Goal: Information Seeking & Learning: Compare options

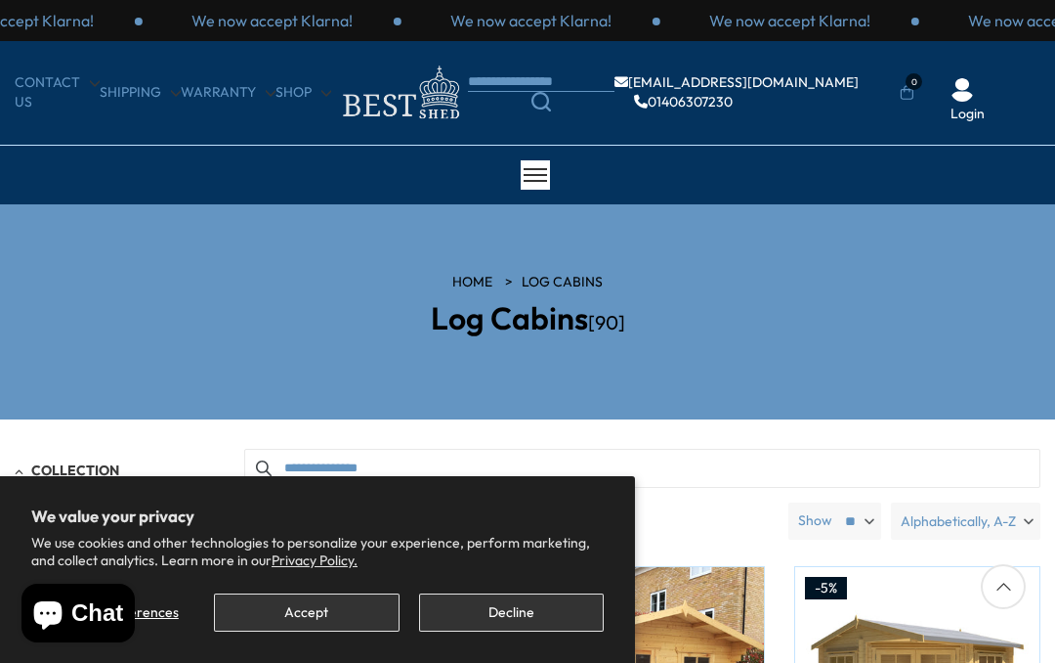
click at [306, 627] on button "Accept" at bounding box center [306, 612] width 185 height 38
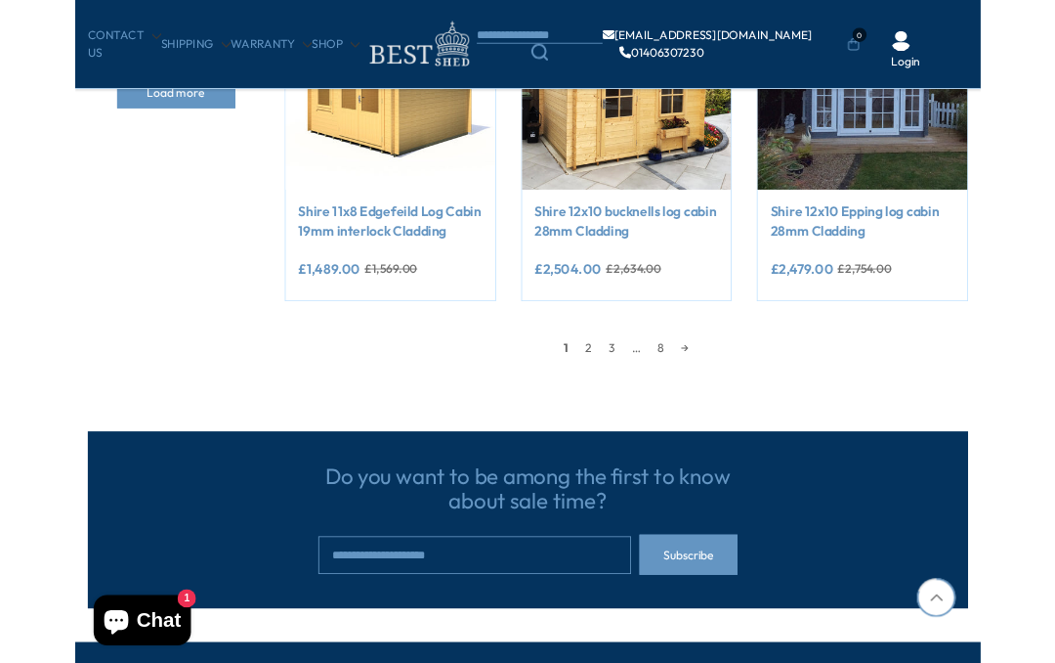
scroll to position [1648, 0]
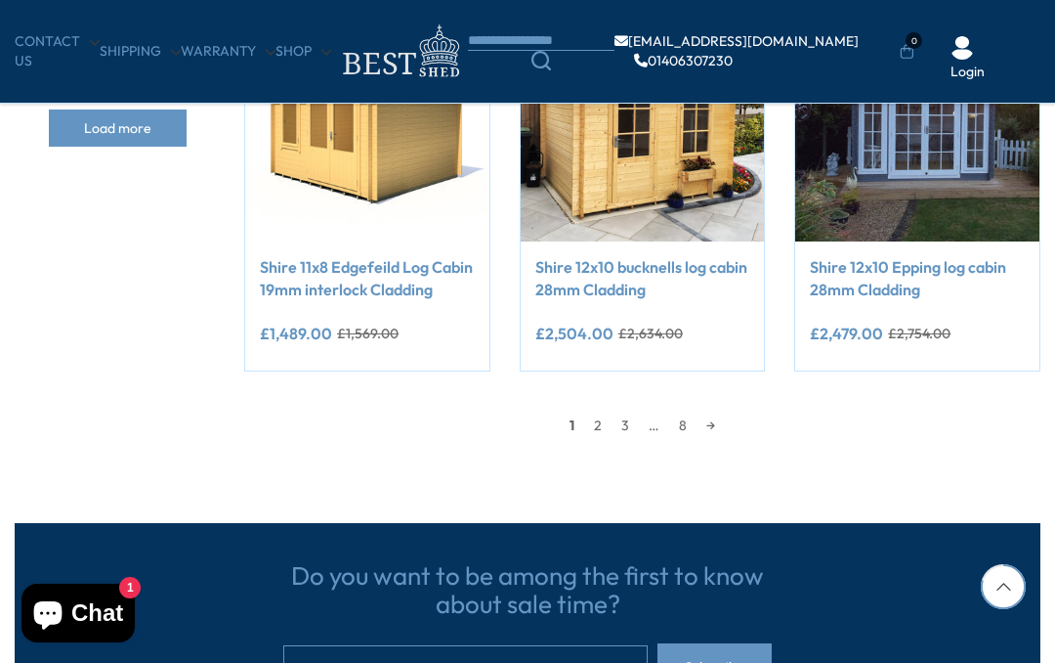
click at [596, 427] on link "2" at bounding box center [597, 424] width 27 height 29
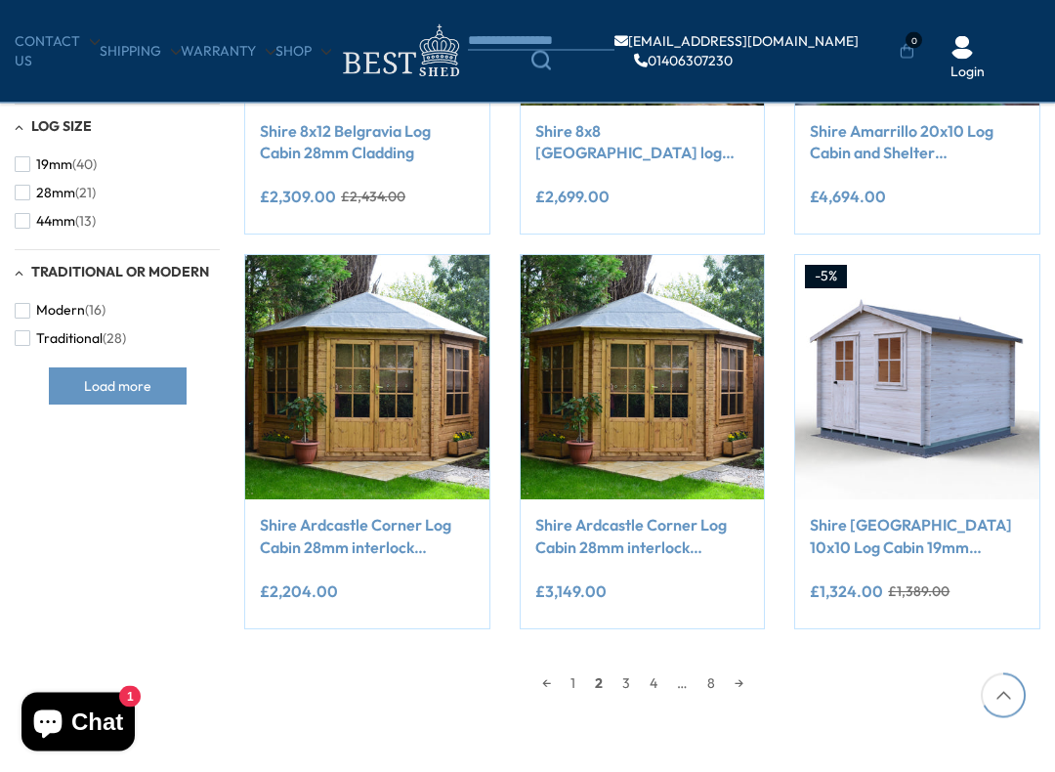
scroll to position [1390, 0]
click at [624, 662] on link "3" at bounding box center [626, 682] width 27 height 29
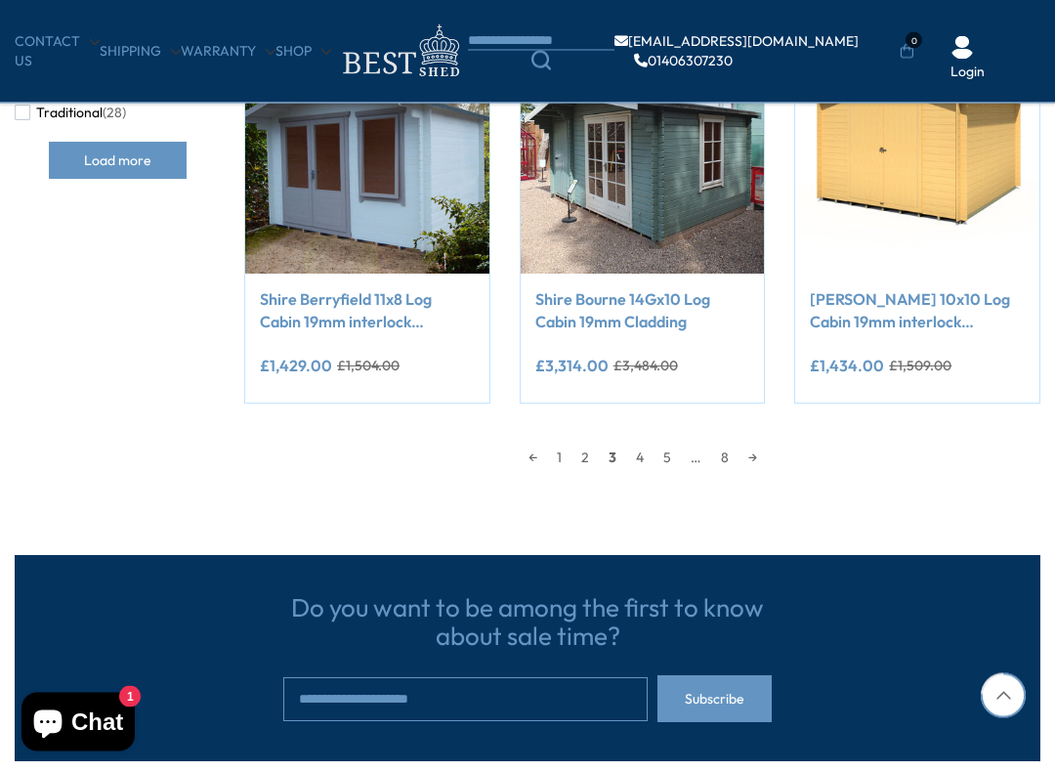
scroll to position [1641, 0]
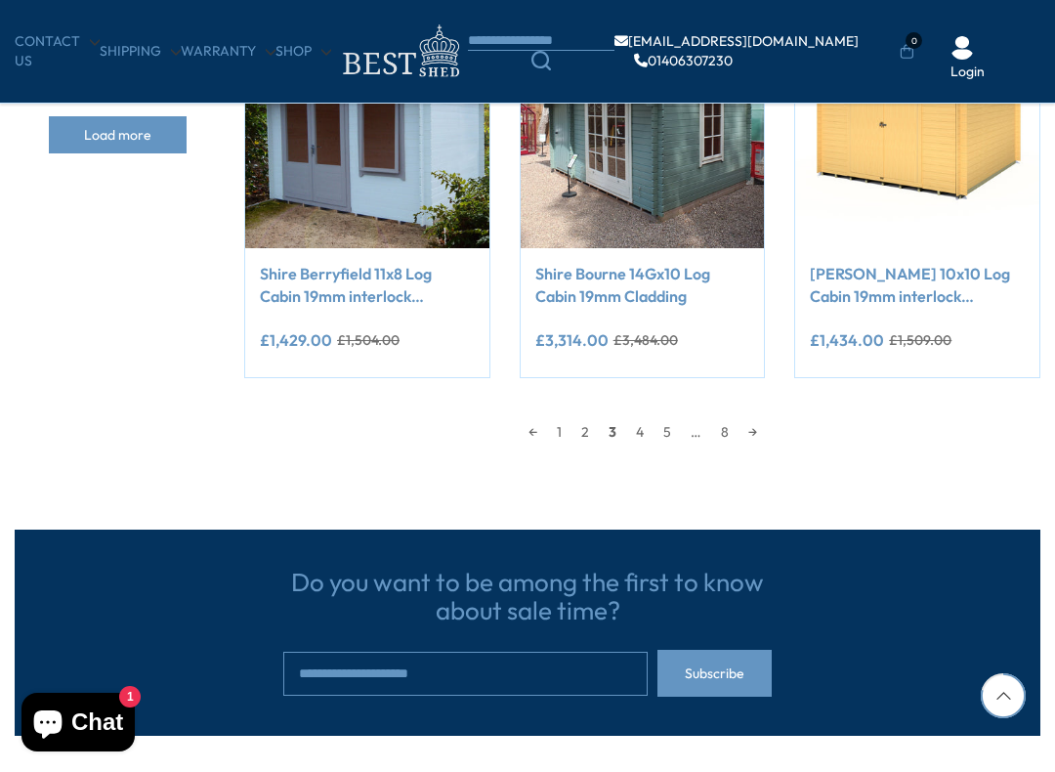
click at [614, 433] on span "3" at bounding box center [612, 431] width 27 height 29
click at [642, 432] on link "4" at bounding box center [639, 431] width 27 height 29
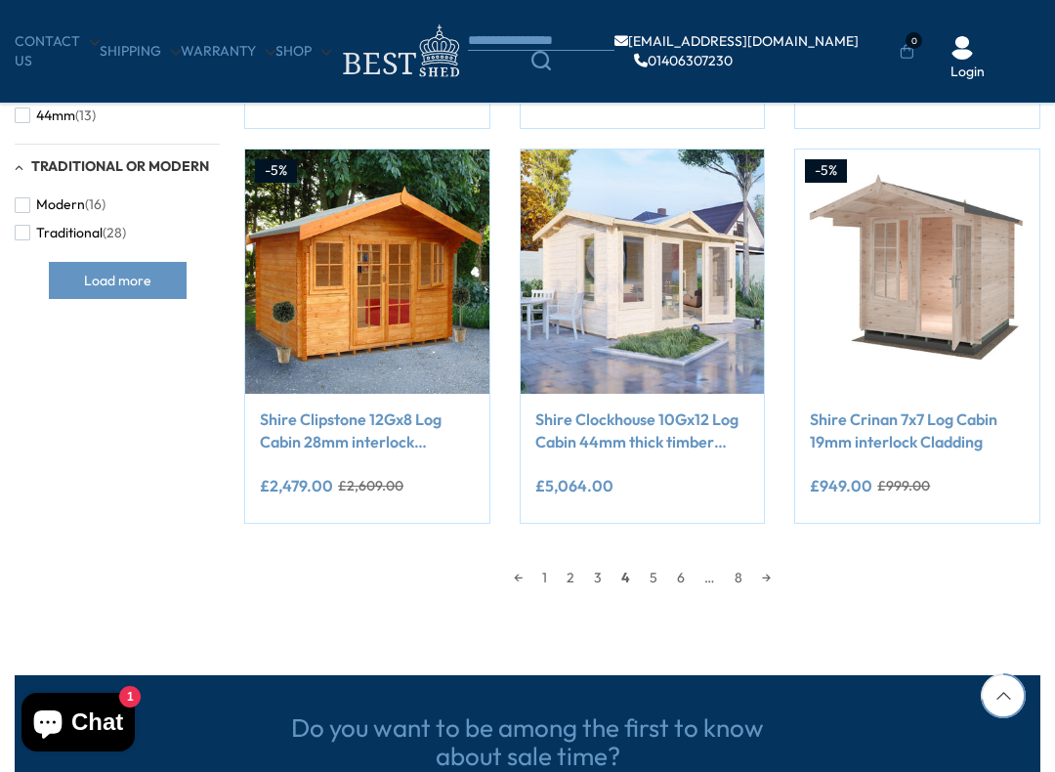
scroll to position [1496, 0]
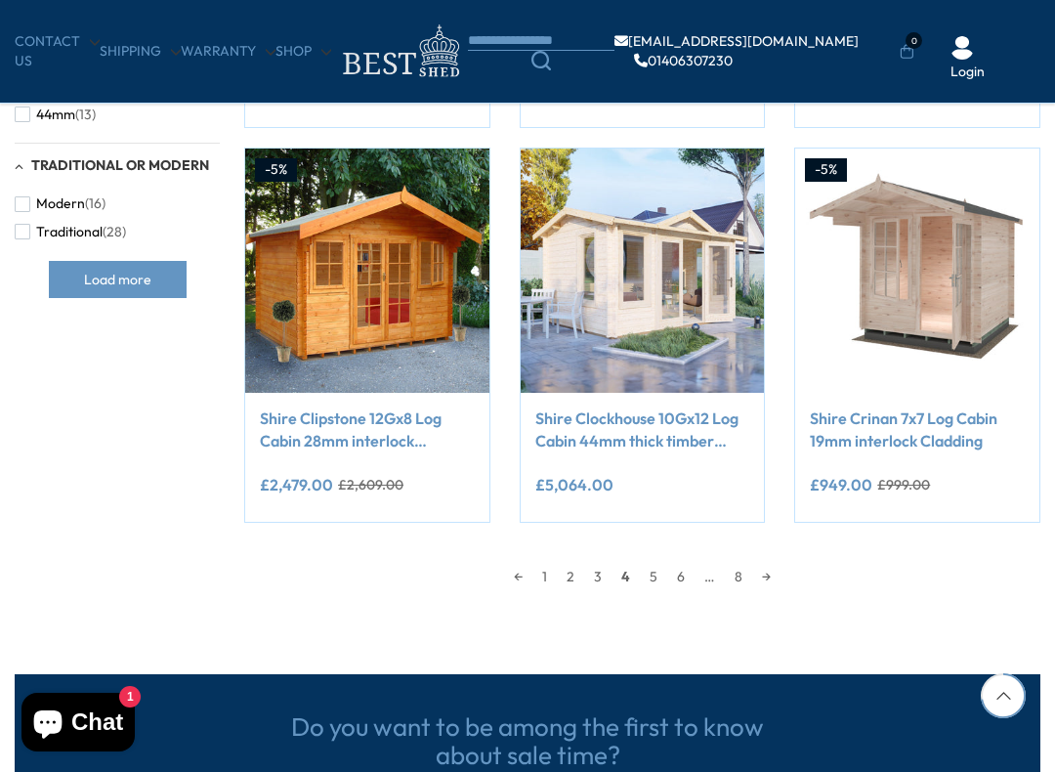
click at [650, 574] on link "5" at bounding box center [653, 576] width 27 height 29
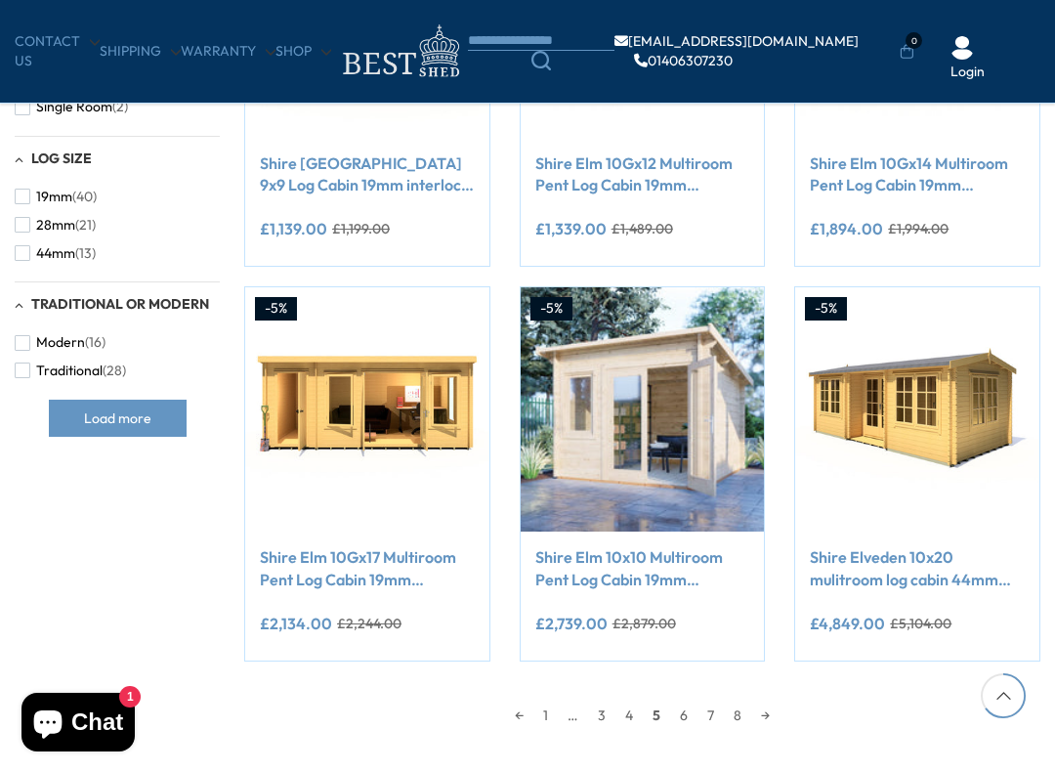
scroll to position [1384, 0]
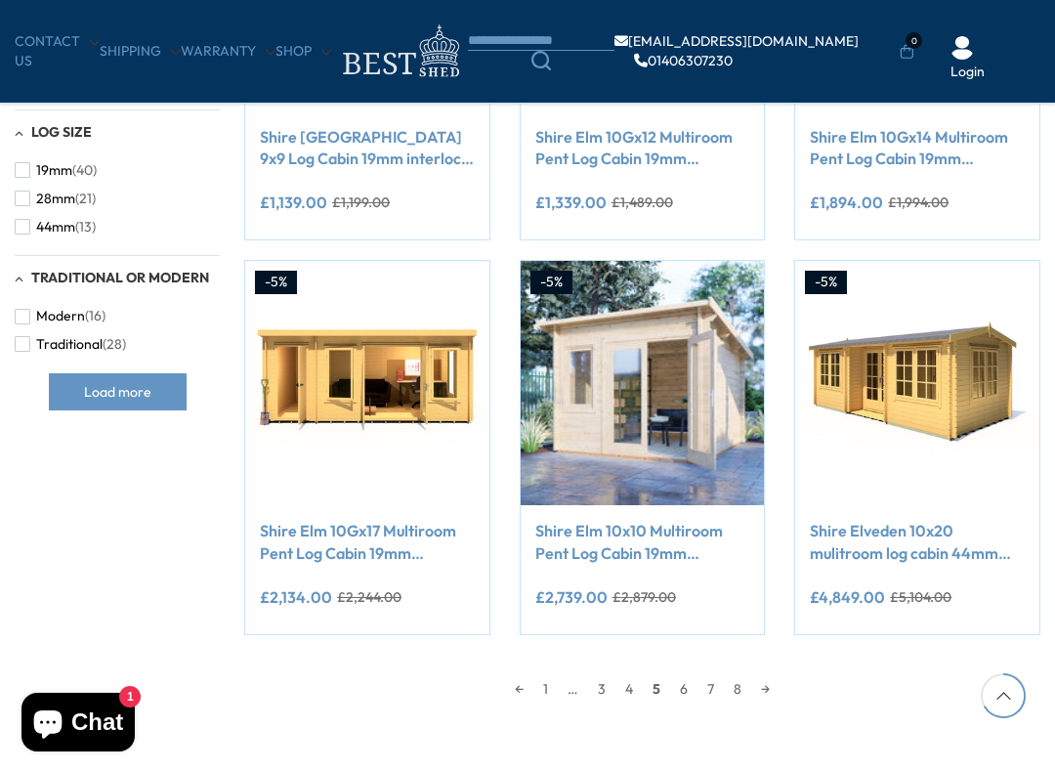
click at [370, 397] on img at bounding box center [367, 383] width 244 height 244
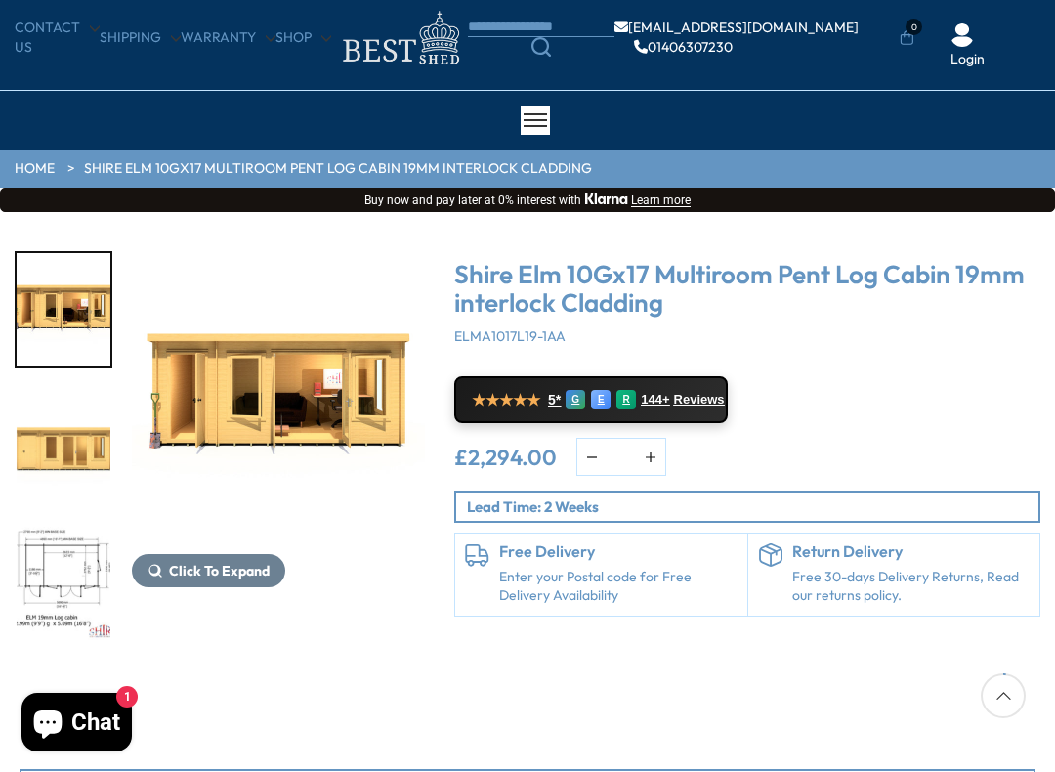
scroll to position [61, 0]
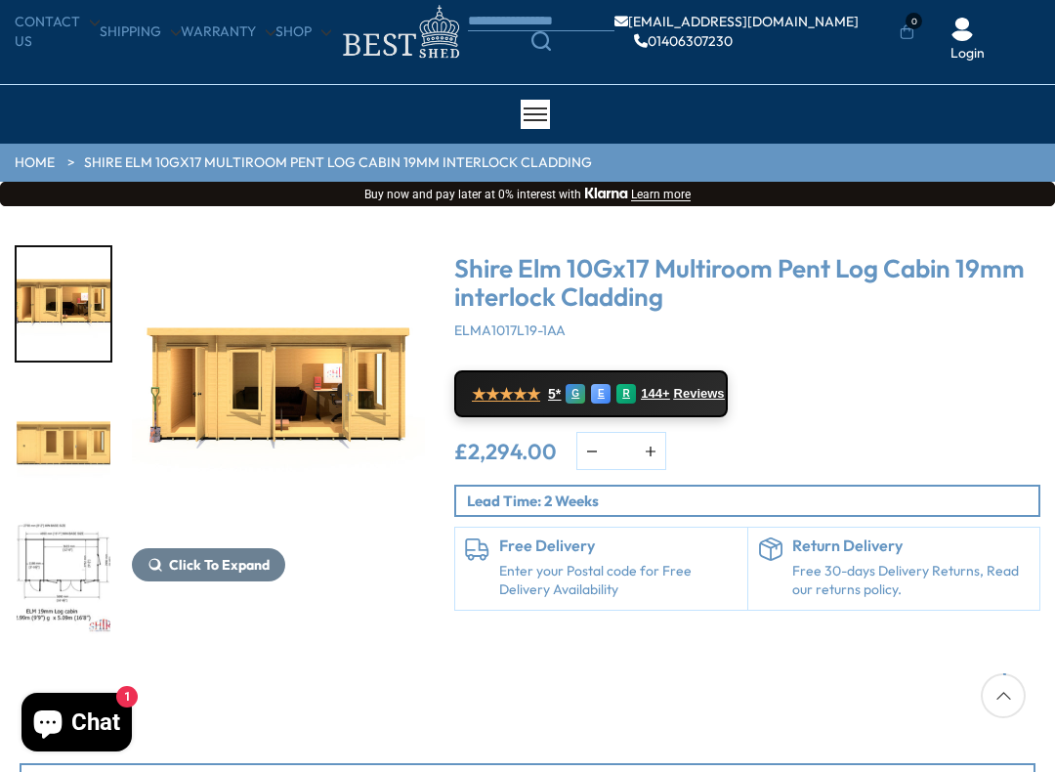
click at [226, 571] on span "Click To Expand" at bounding box center [219, 565] width 101 height 18
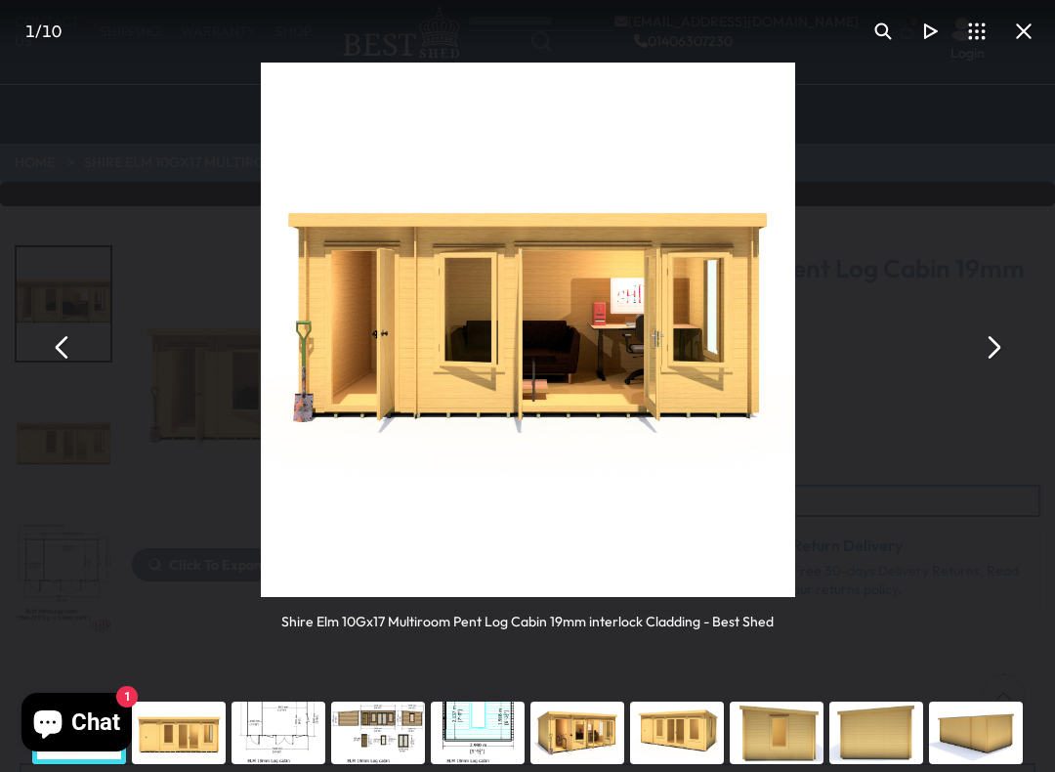
click at [190, 662] on div "You can close this modal content with the ESC key" at bounding box center [179, 733] width 100 height 78
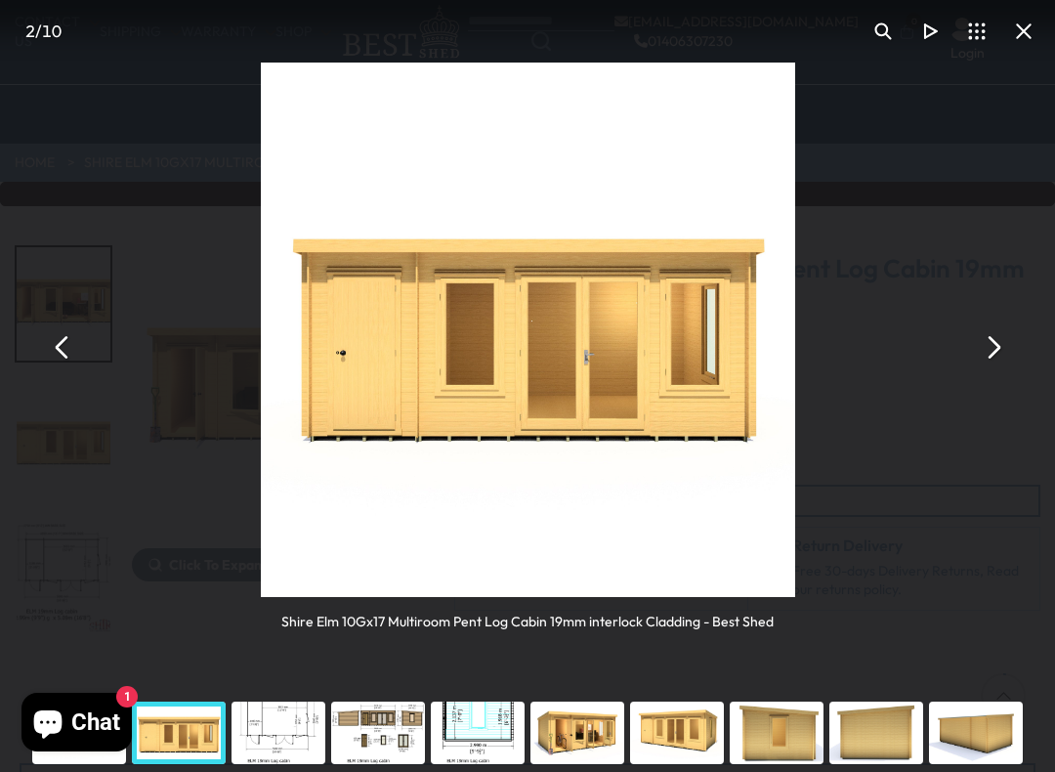
click at [299, 662] on div "You can close this modal content with the ESC key" at bounding box center [279, 733] width 100 height 78
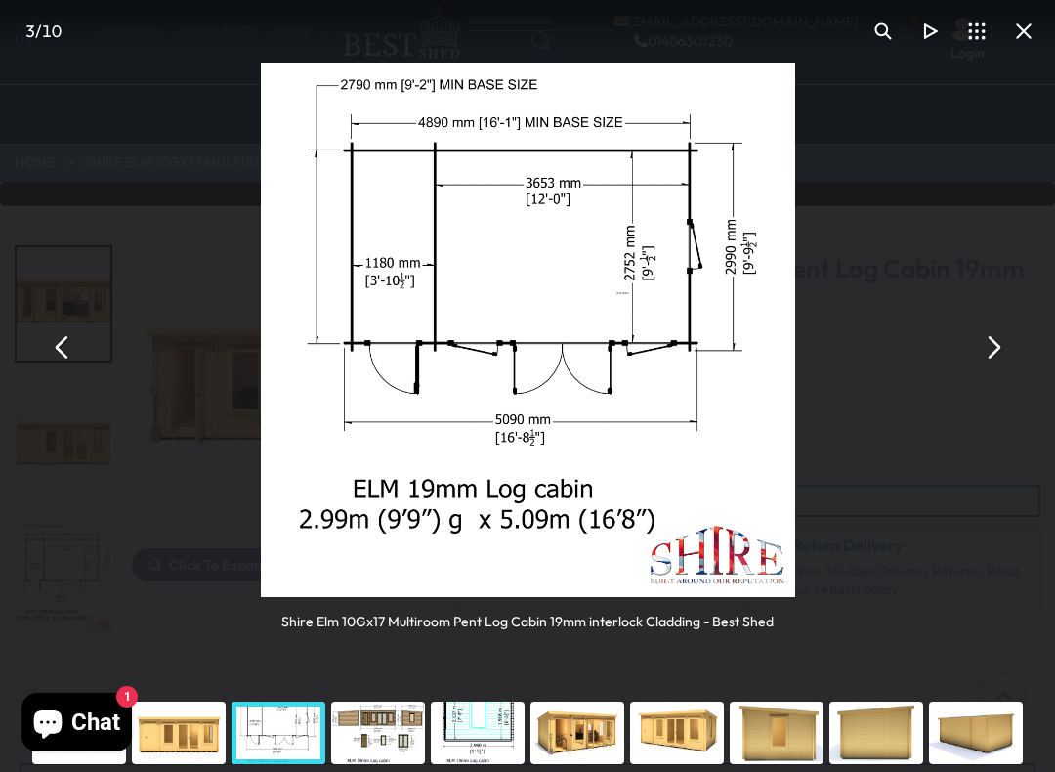
click at [177, 662] on div "You can close this modal content with the ESC key" at bounding box center [179, 733] width 100 height 78
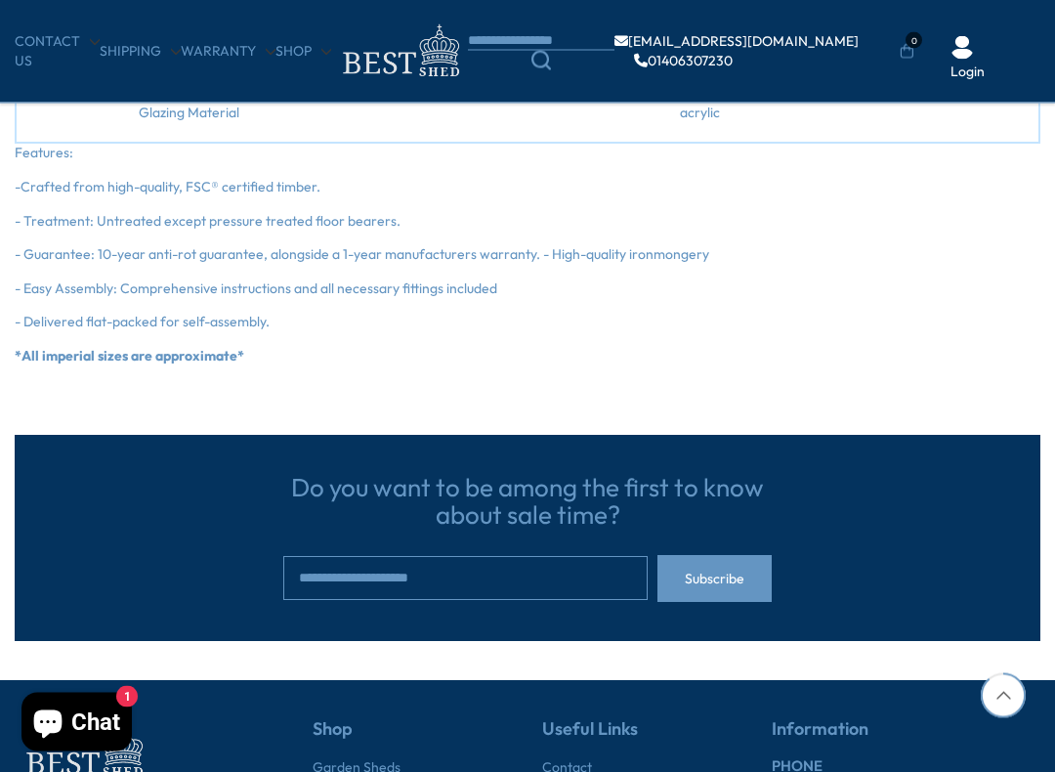
scroll to position [2431, 0]
click at [387, 556] on input "email" at bounding box center [465, 578] width 365 height 44
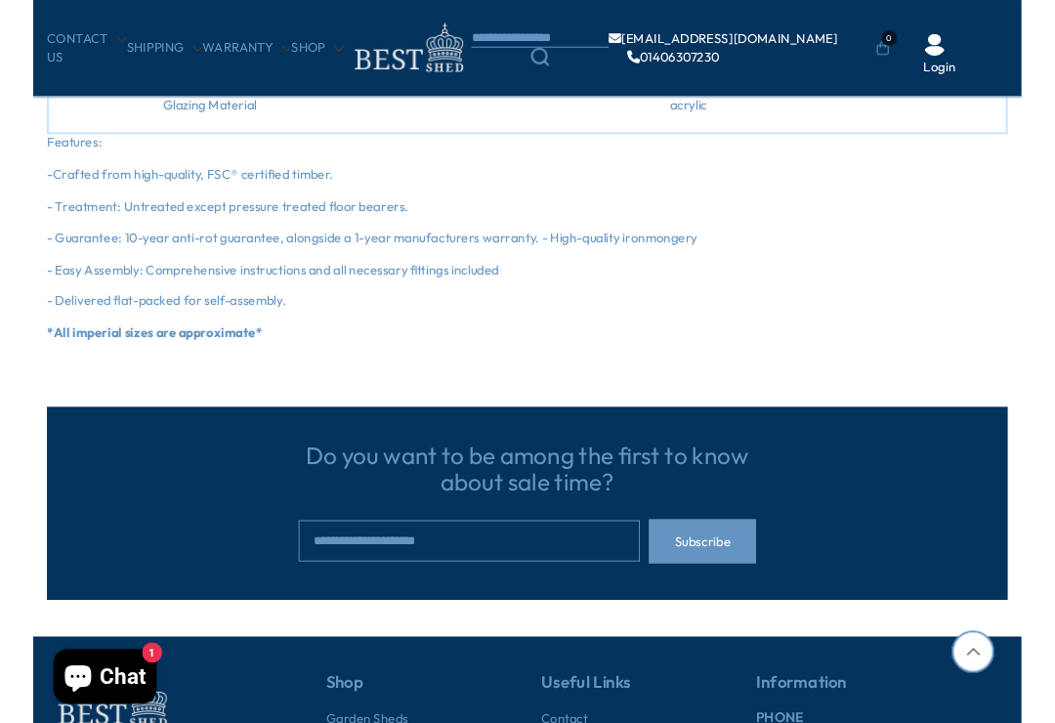
scroll to position [2448, 0]
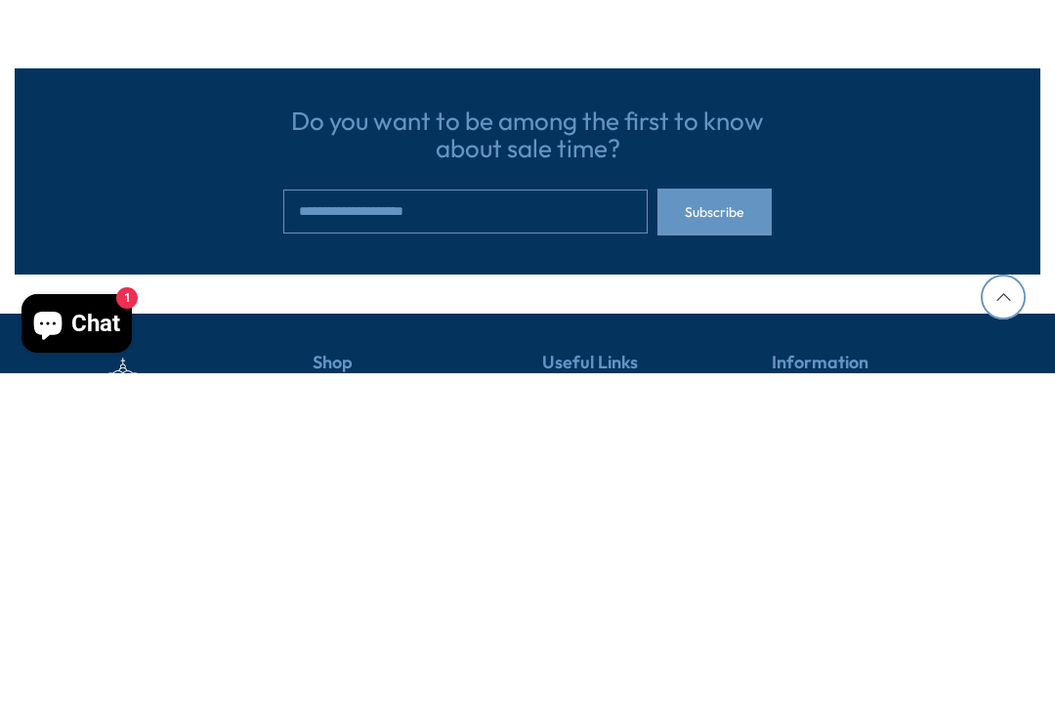
type input "**********"
click at [710, 555] on span "Subscribe" at bounding box center [715, 562] width 60 height 14
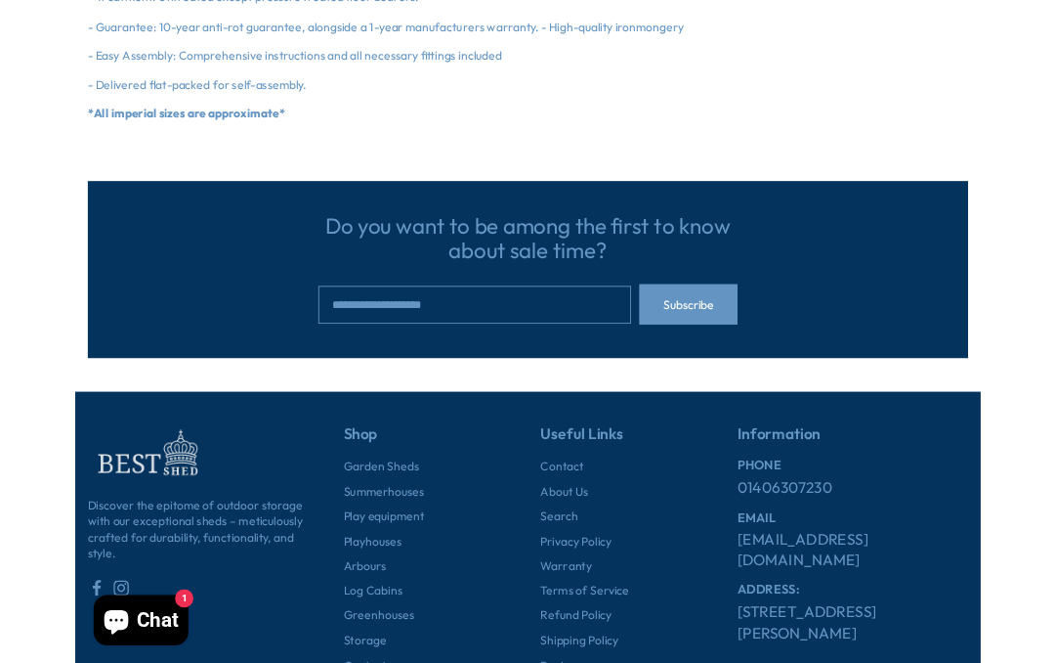
scroll to position [2868, 0]
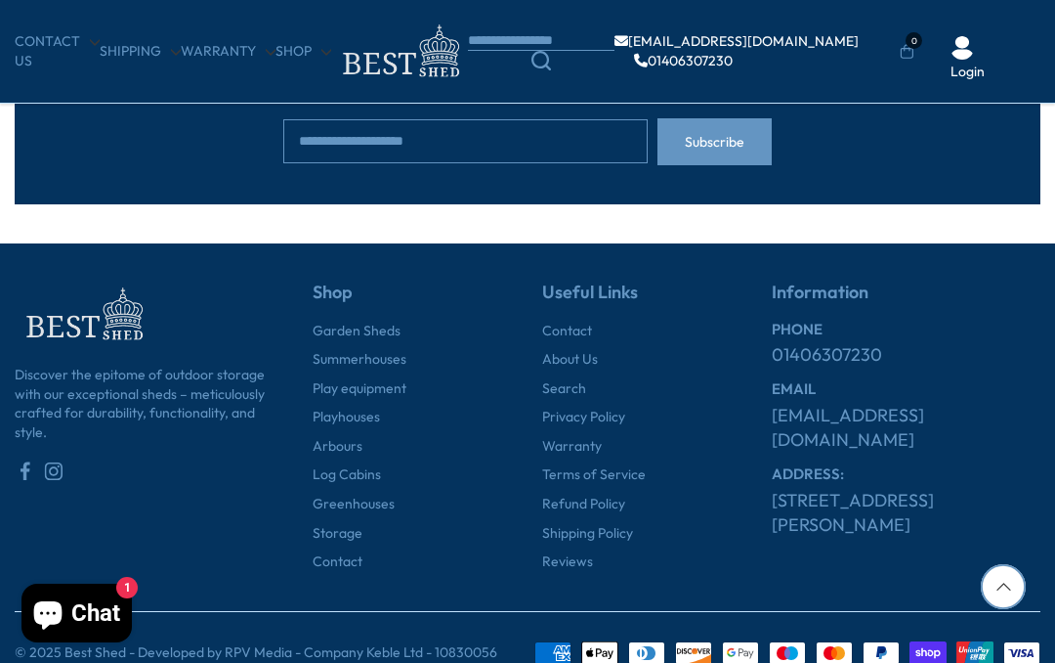
click at [370, 350] on link "Summerhouses" at bounding box center [360, 360] width 94 height 20
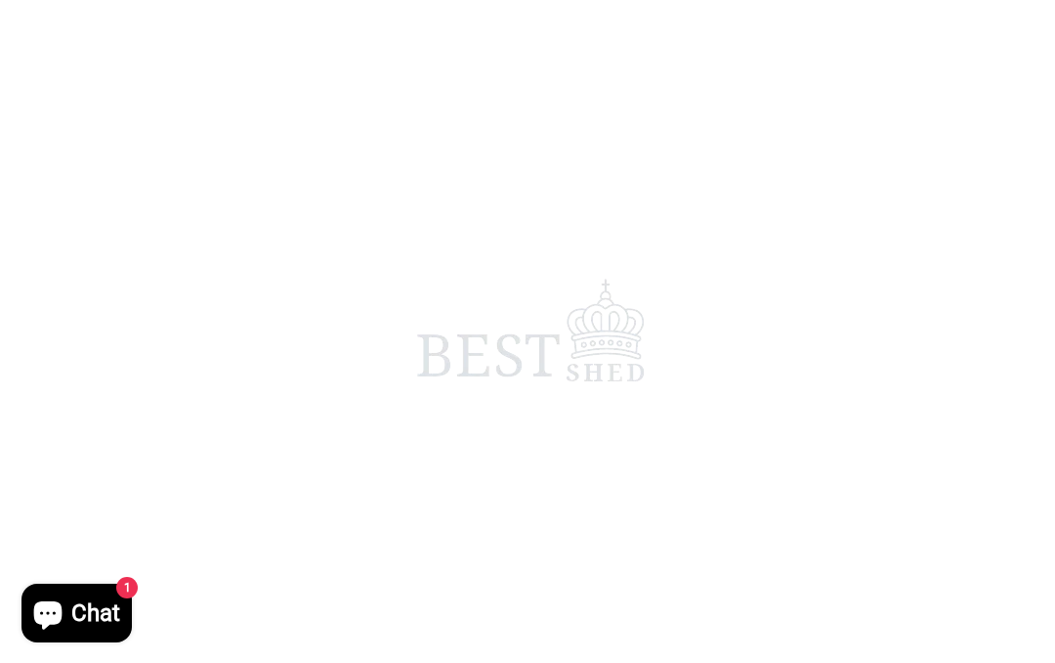
scroll to position [2346, 0]
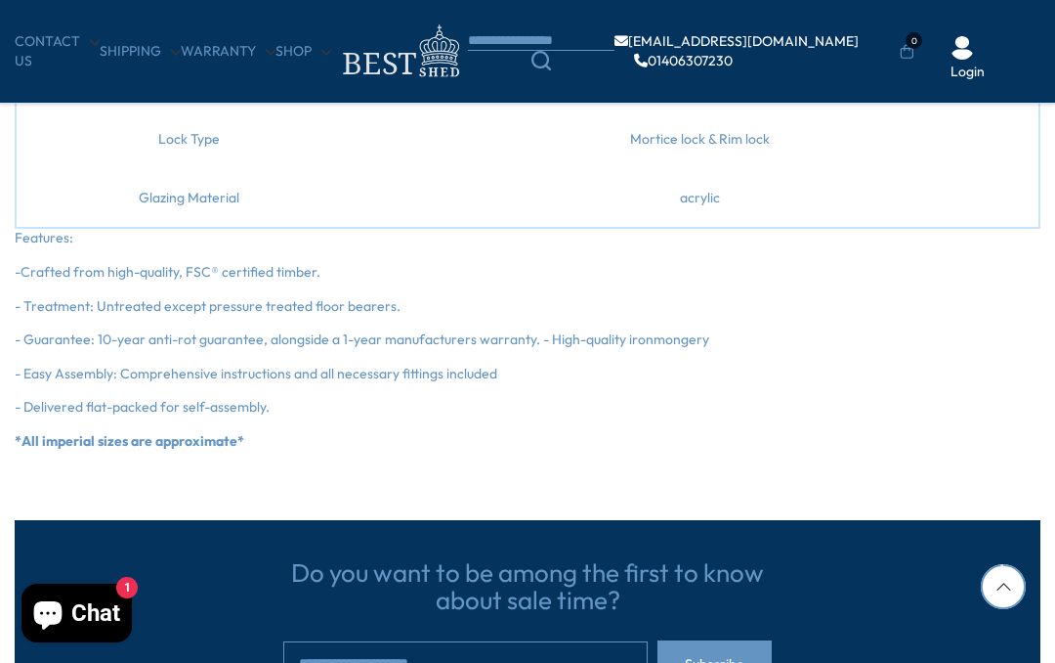
click at [998, 596] on icon at bounding box center [1003, 586] width 45 height 45
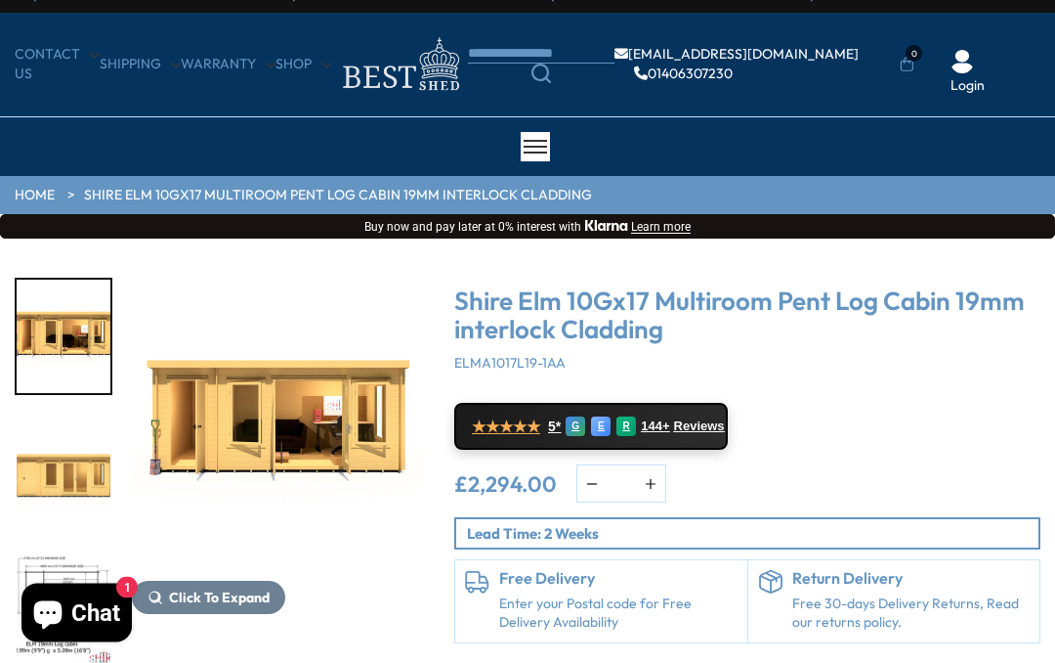
scroll to position [0, 0]
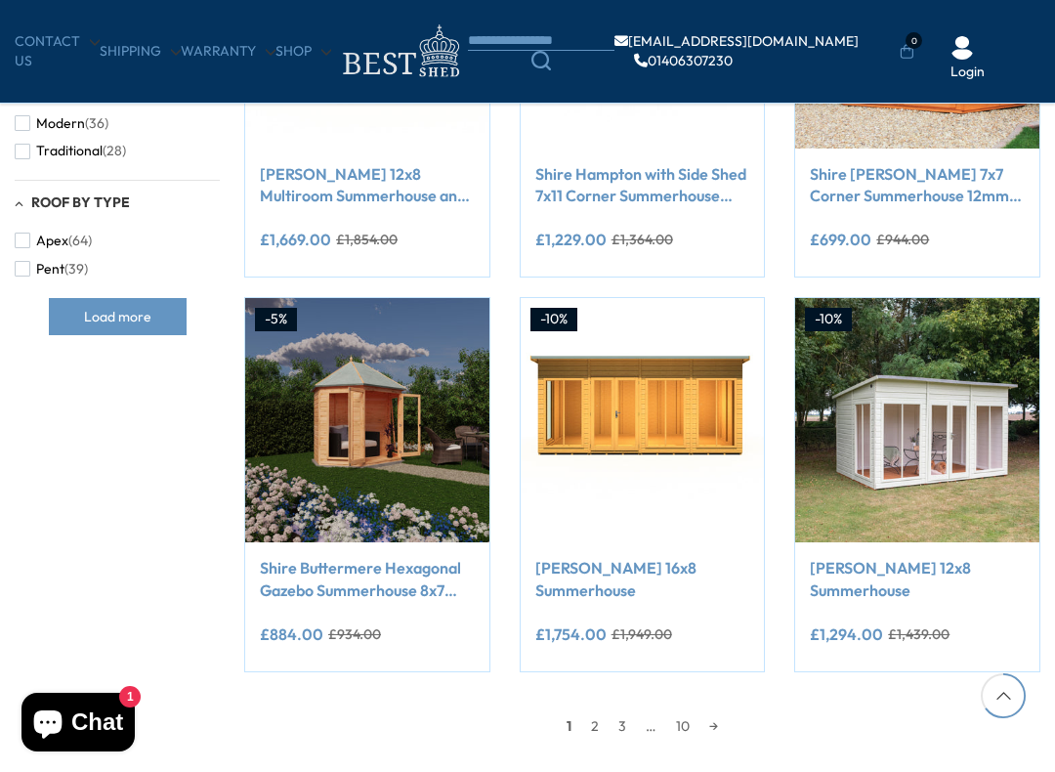
scroll to position [1348, 0]
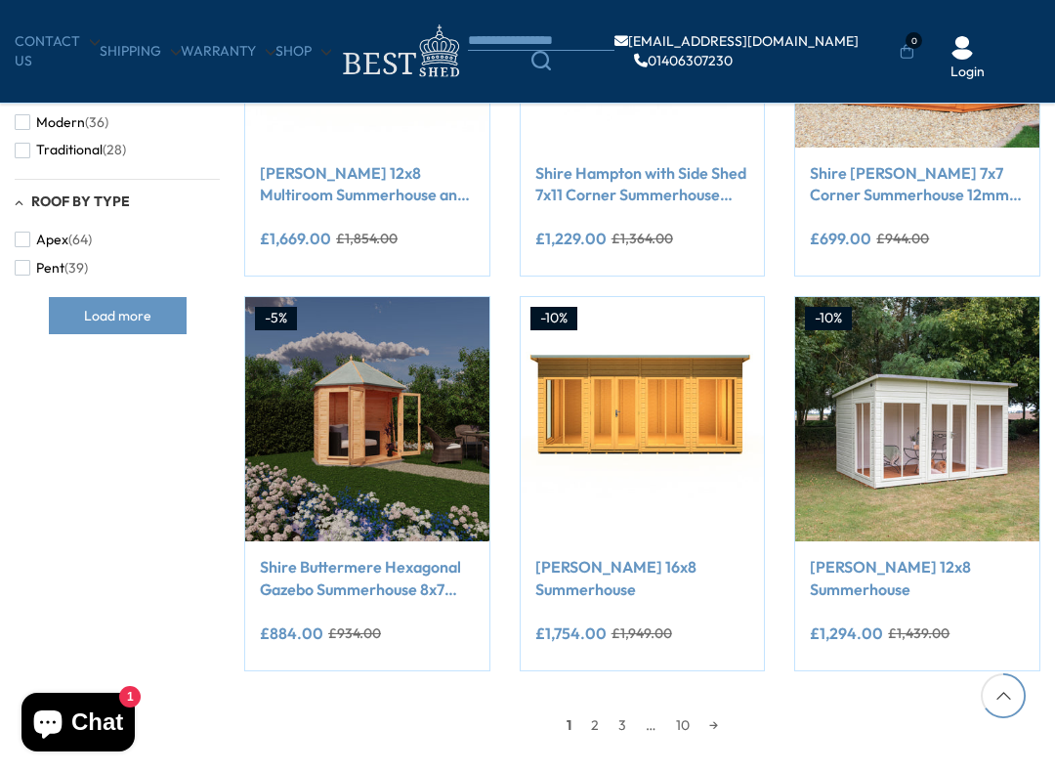
click at [594, 662] on link "2" at bounding box center [594, 724] width 27 height 29
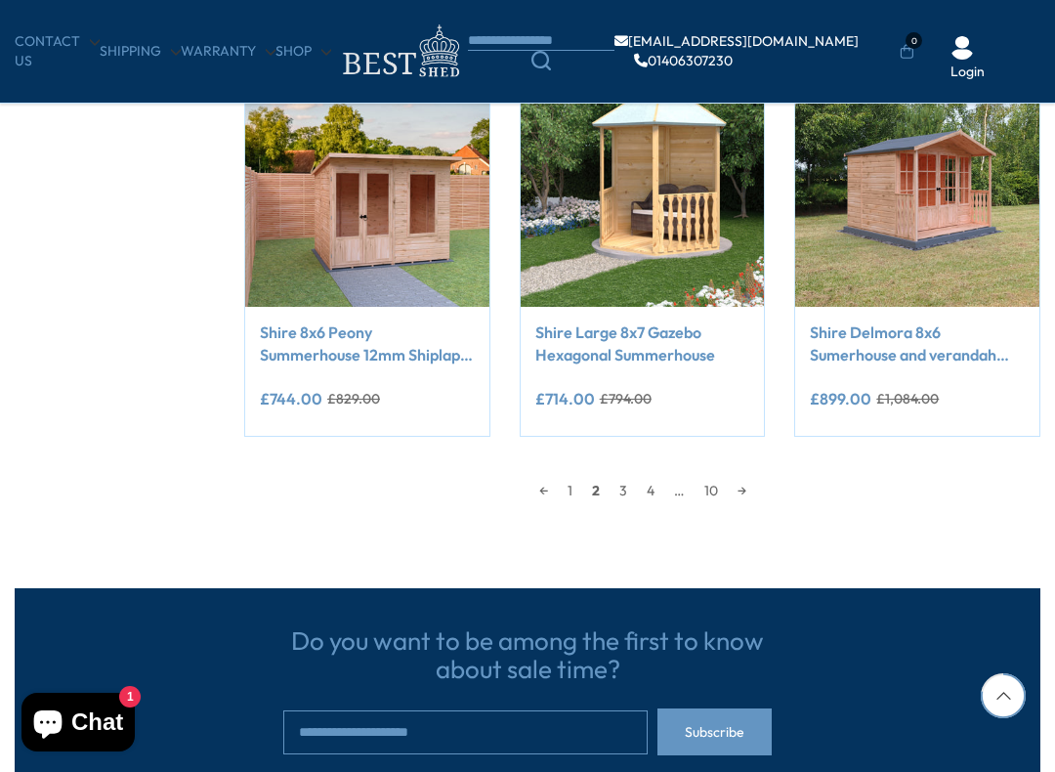
scroll to position [1659, 0]
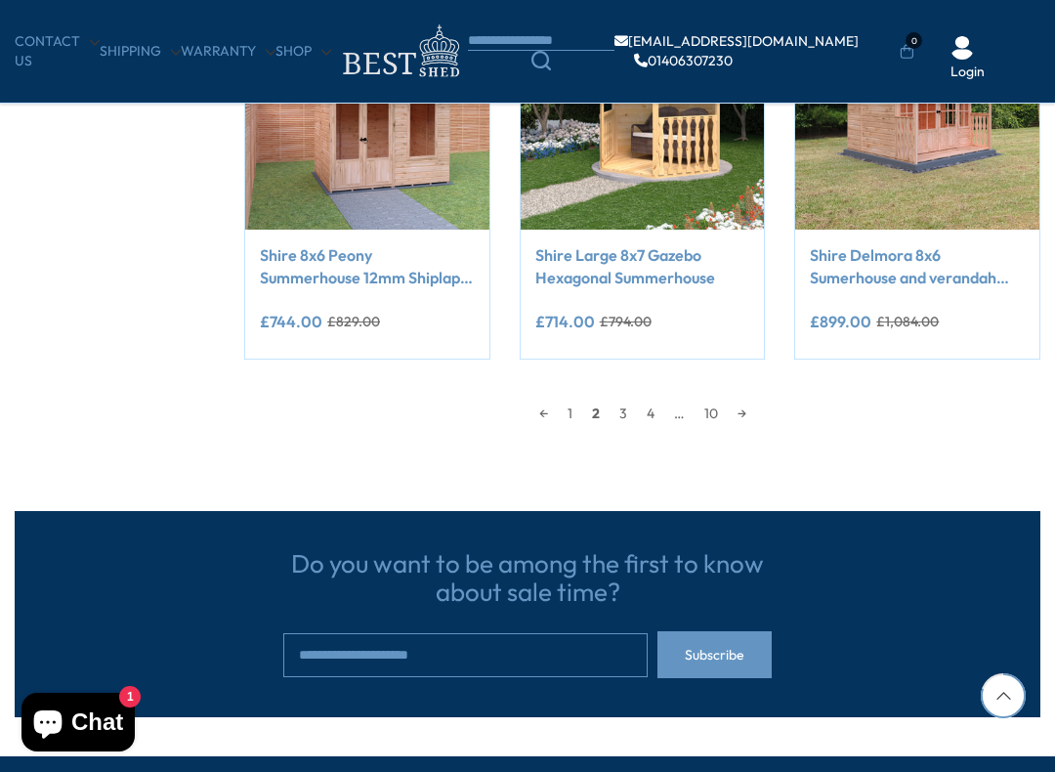
click at [624, 410] on link "3" at bounding box center [623, 413] width 27 height 29
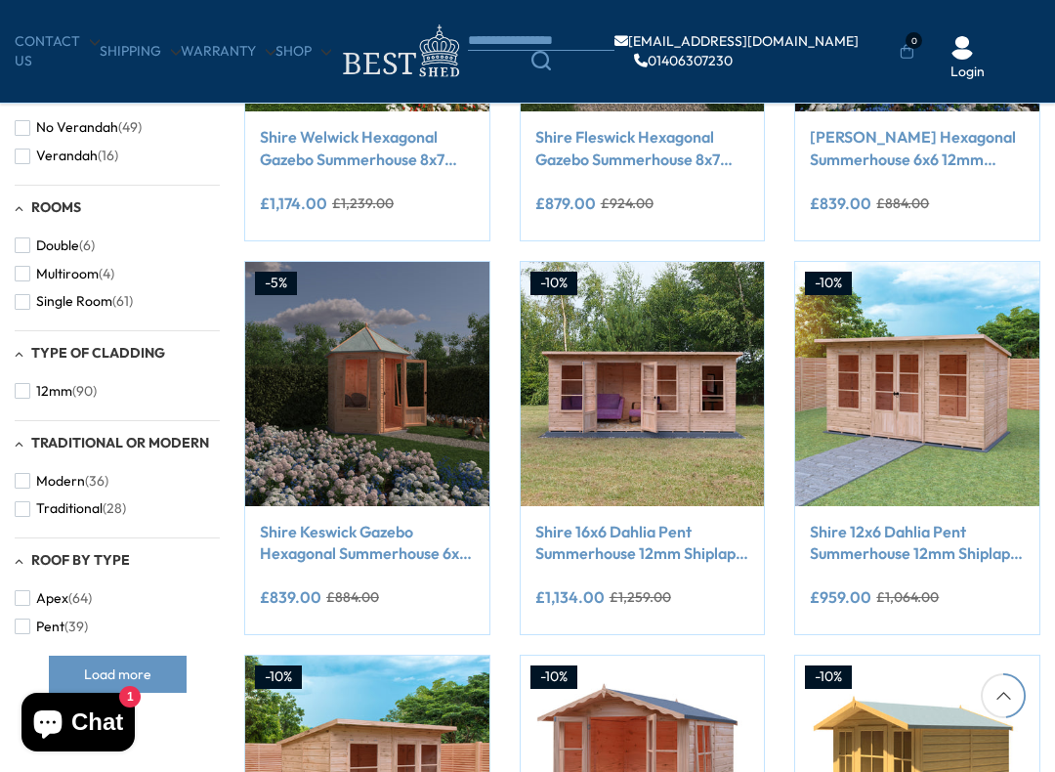
scroll to position [991, 0]
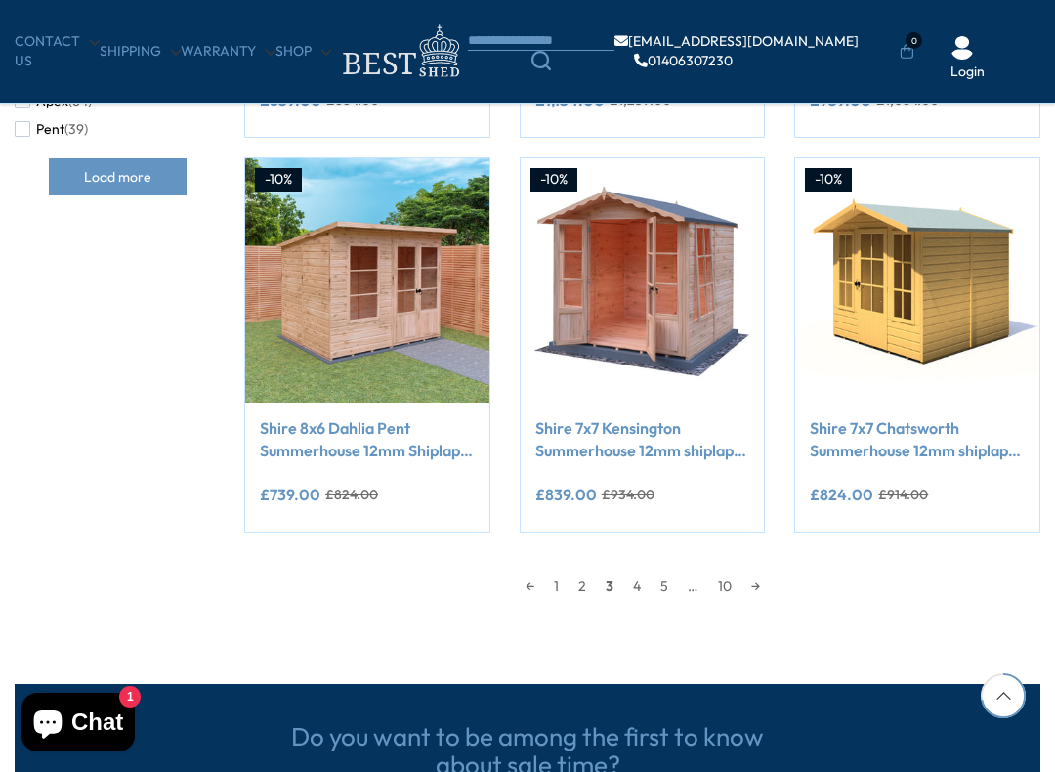
click at [637, 584] on link "4" at bounding box center [637, 586] width 27 height 29
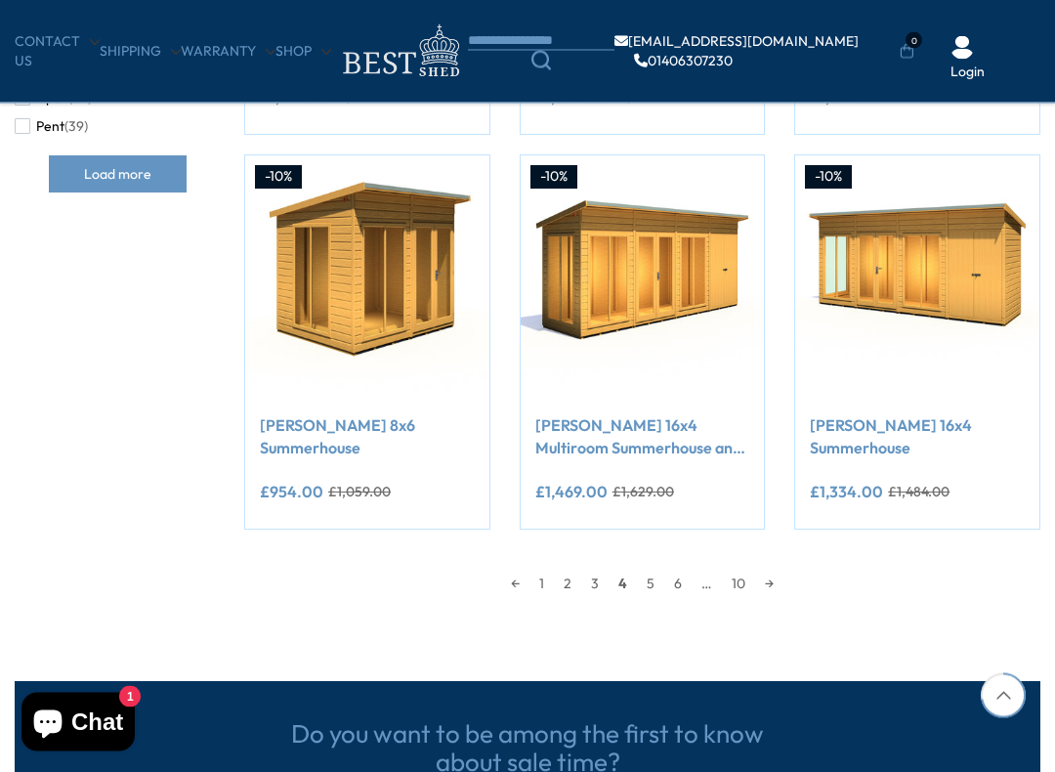
scroll to position [1489, 0]
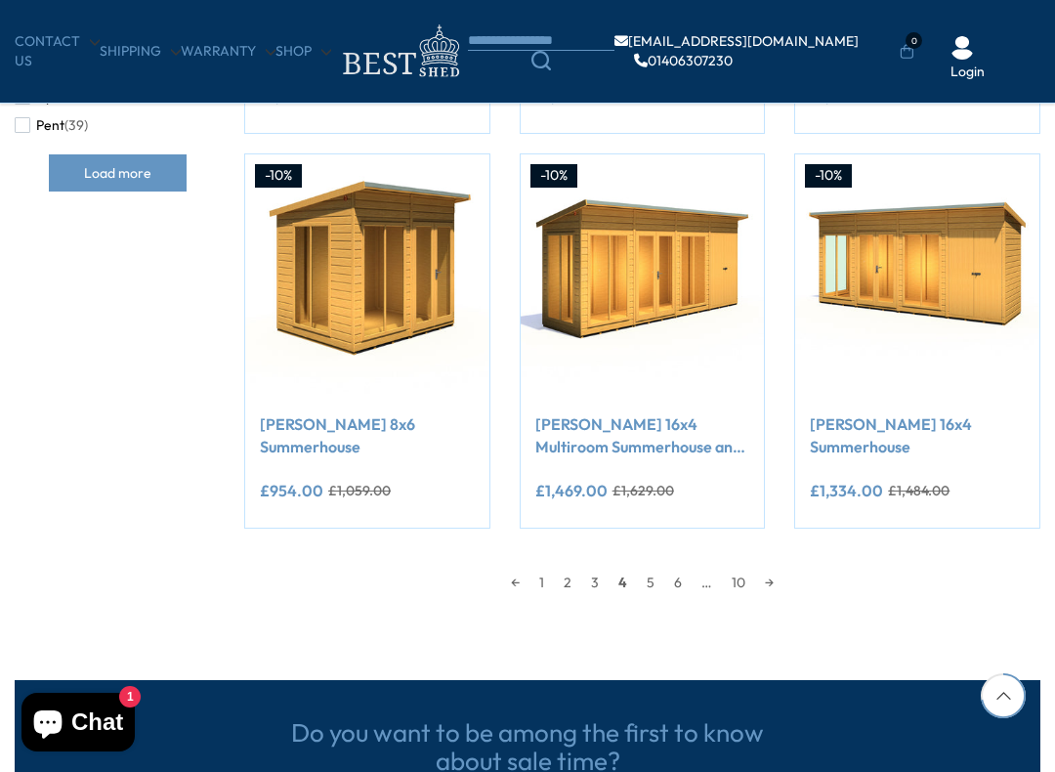
click at [654, 581] on link "5" at bounding box center [650, 582] width 27 height 29
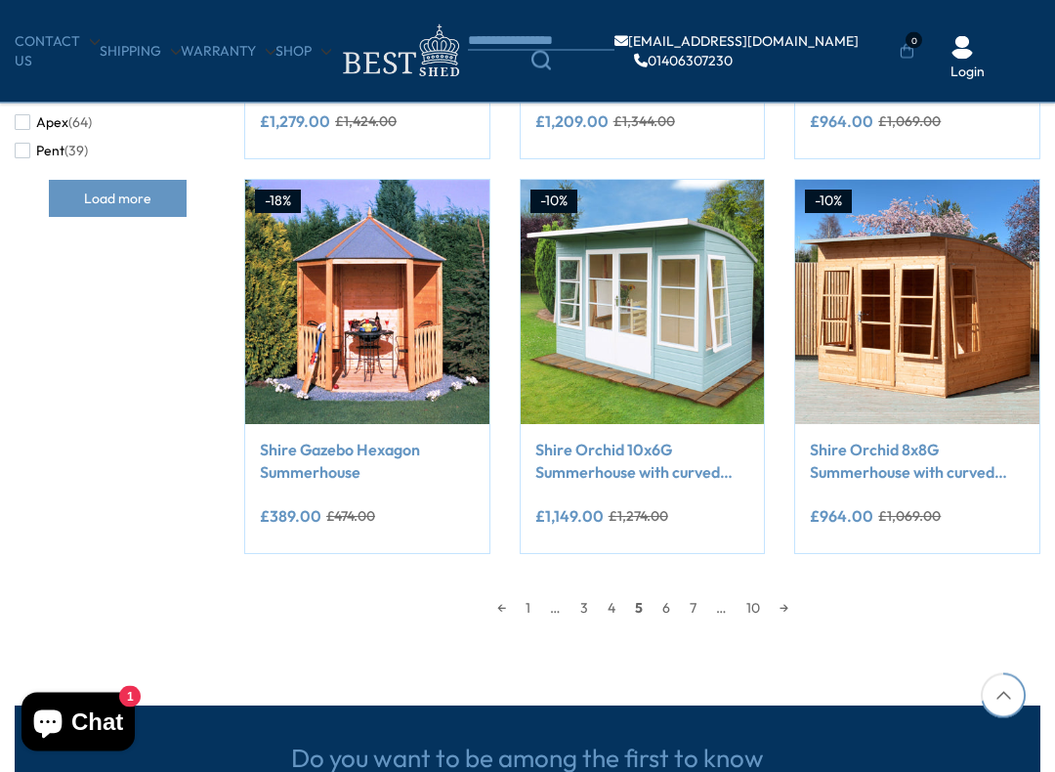
scroll to position [1466, 0]
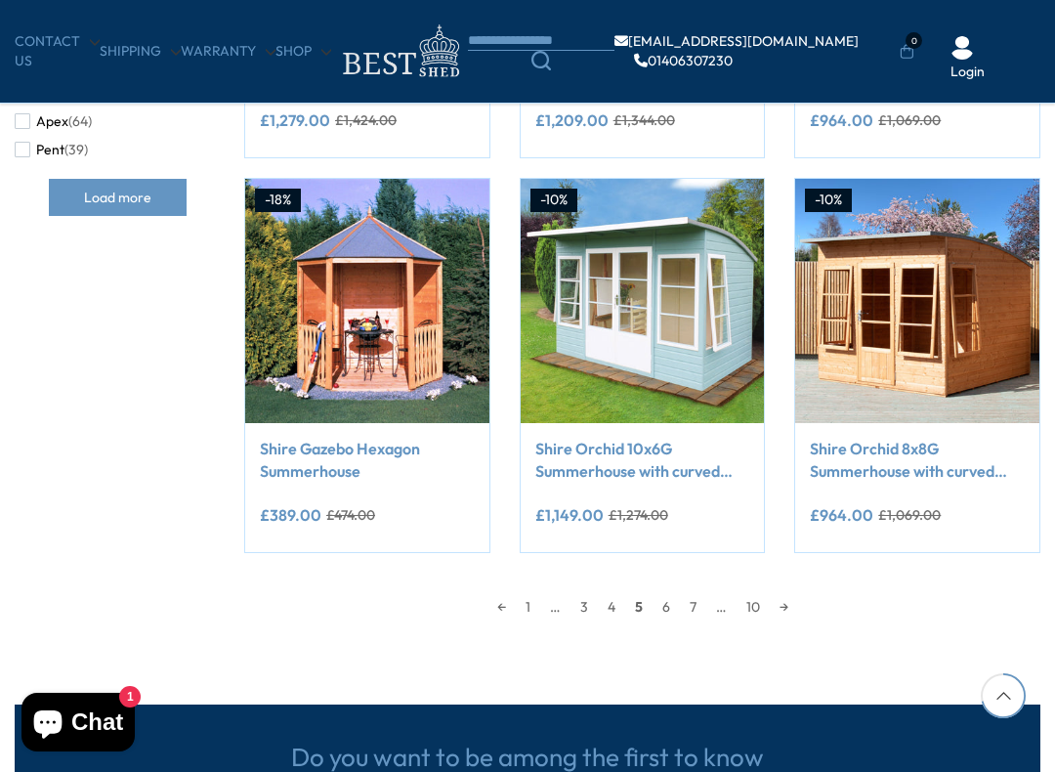
click at [643, 606] on span "5" at bounding box center [638, 606] width 27 height 29
click at [670, 609] on link "6" at bounding box center [666, 606] width 27 height 29
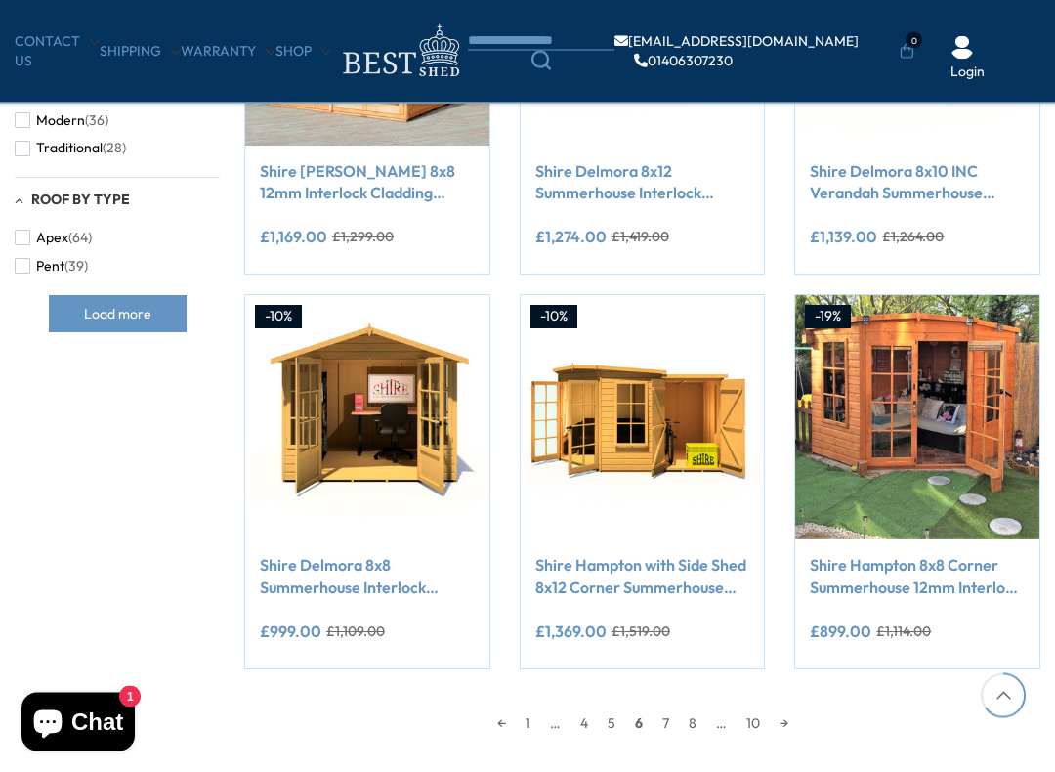
scroll to position [1351, 0]
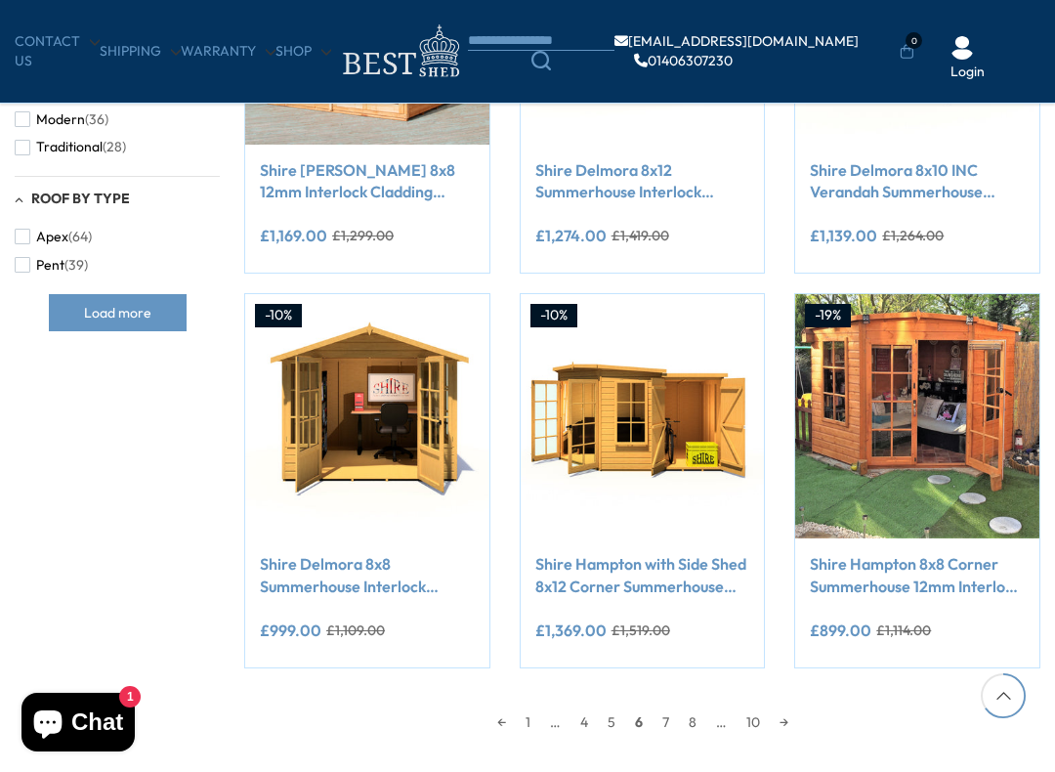
click at [669, 662] on link "7" at bounding box center [666, 722] width 26 height 29
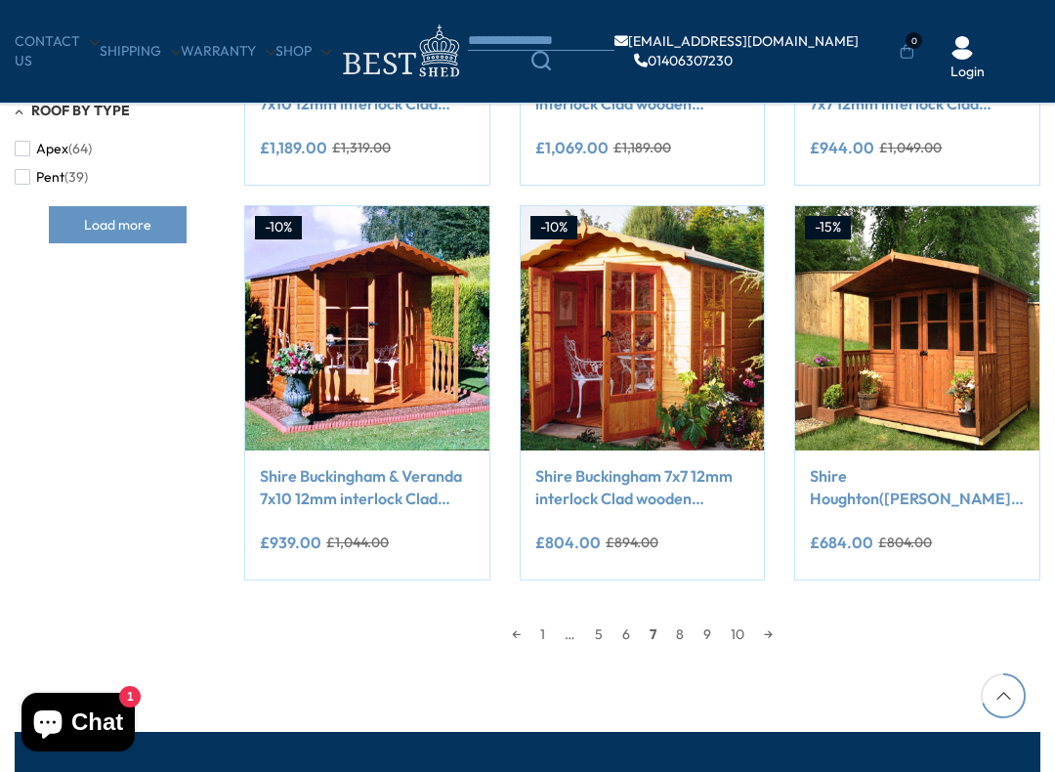
scroll to position [1440, 0]
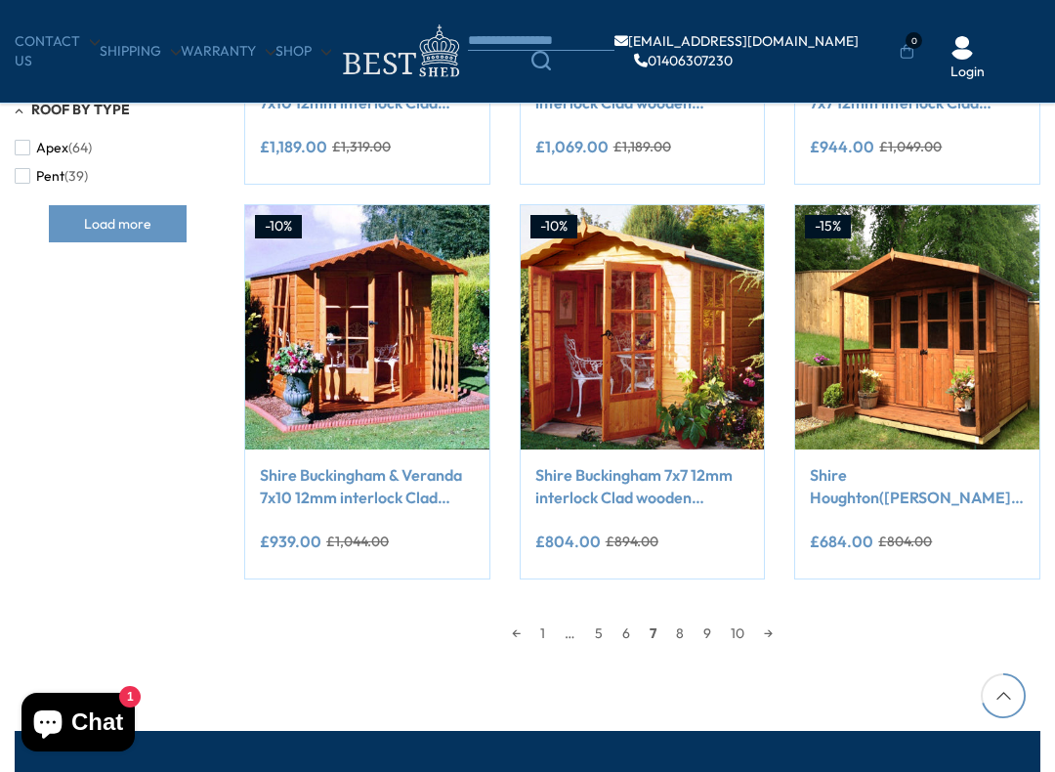
click at [706, 632] on link "9" at bounding box center [707, 633] width 27 height 29
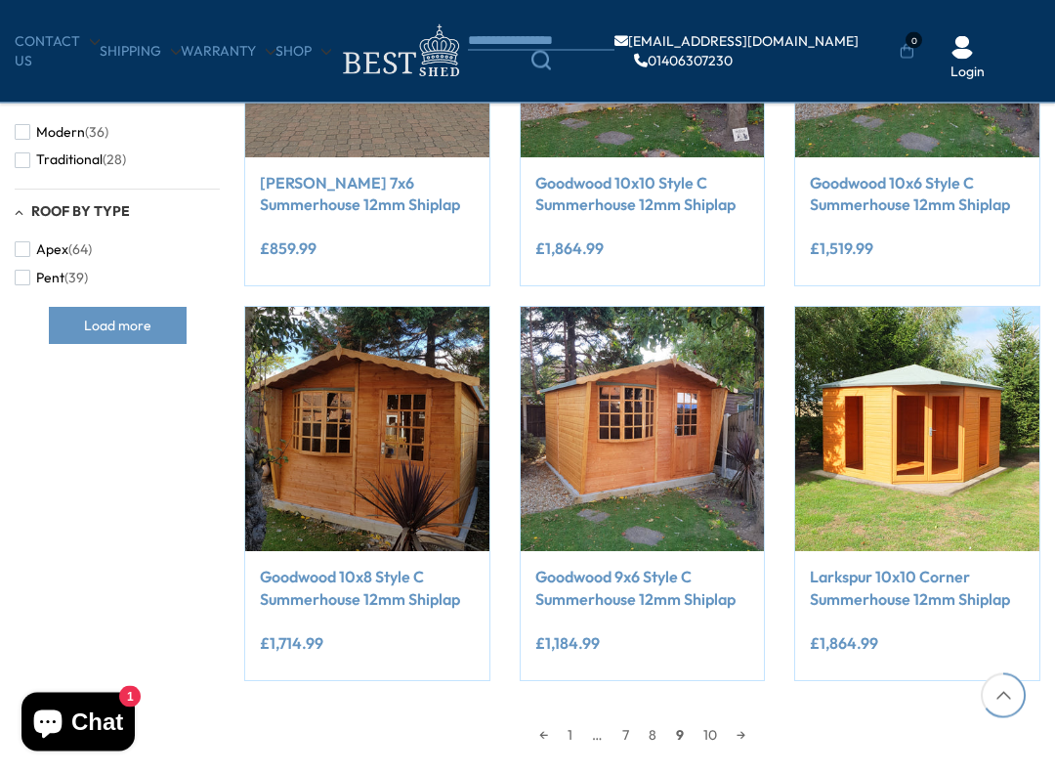
scroll to position [1338, 0]
click at [715, 662] on link "10" at bounding box center [710, 734] width 33 height 29
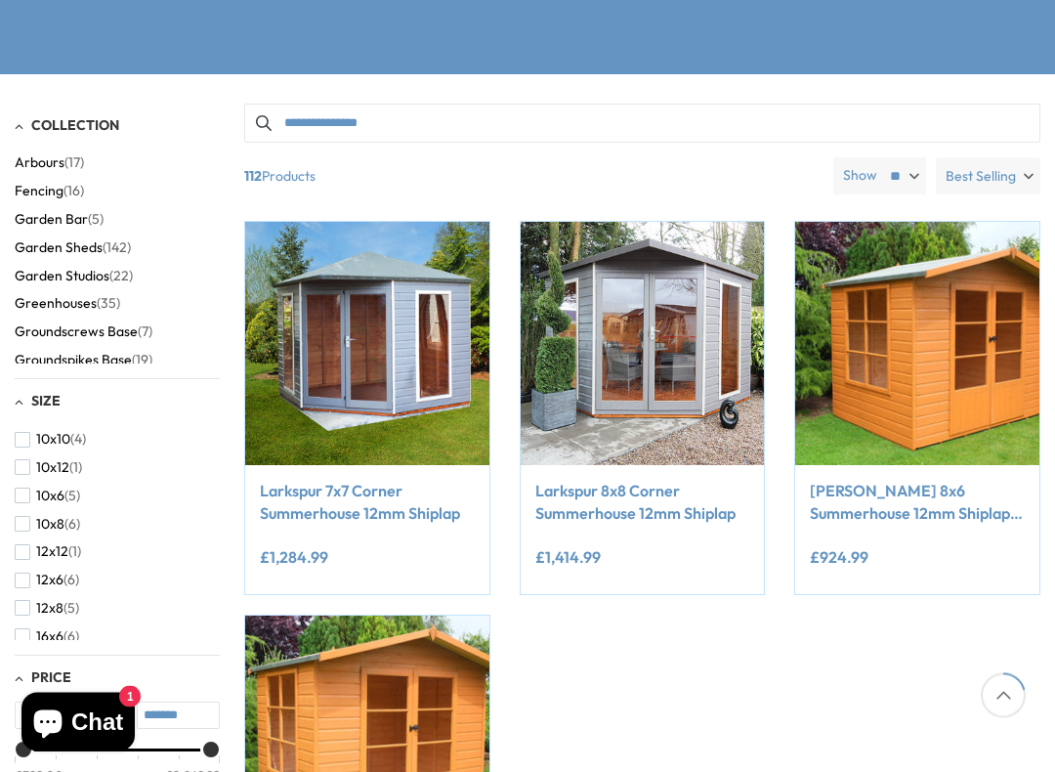
scroll to position [343, 0]
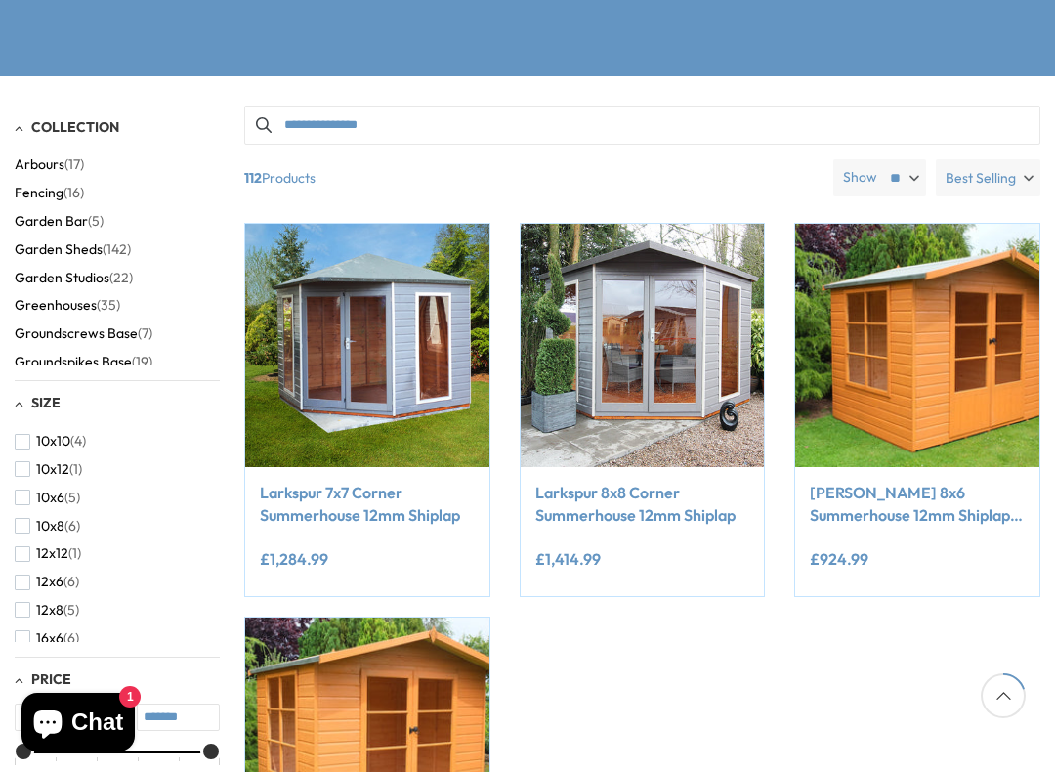
click at [64, 637] on span "(6)" at bounding box center [72, 638] width 16 height 17
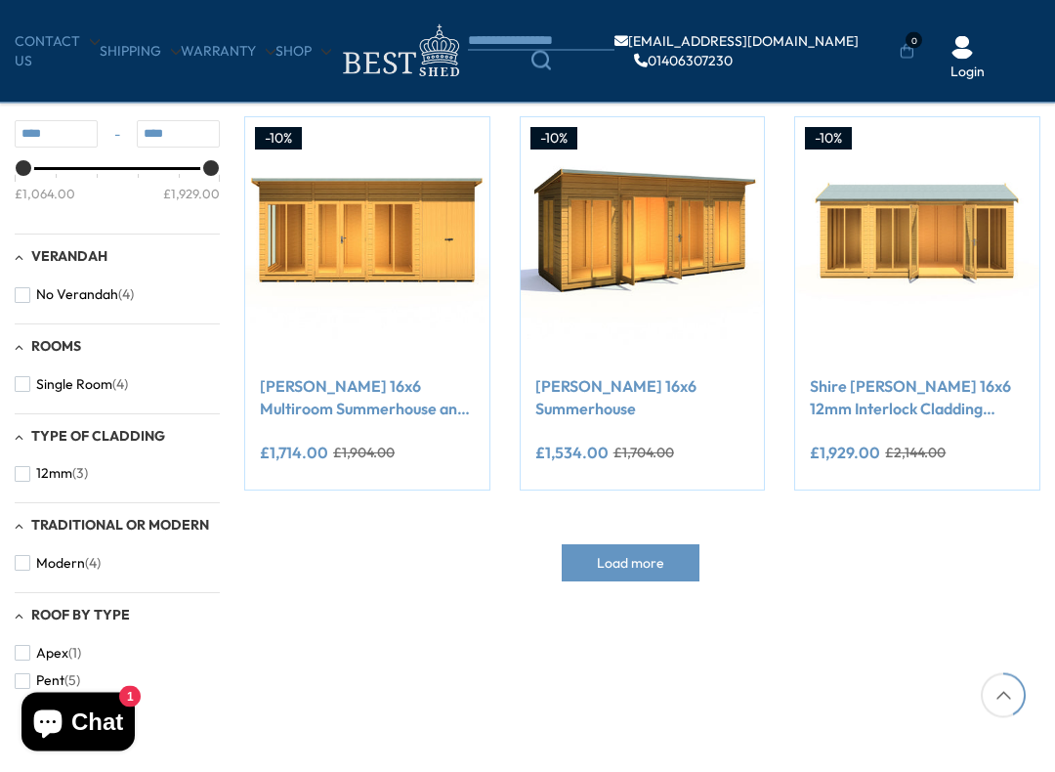
scroll to position [751, 0]
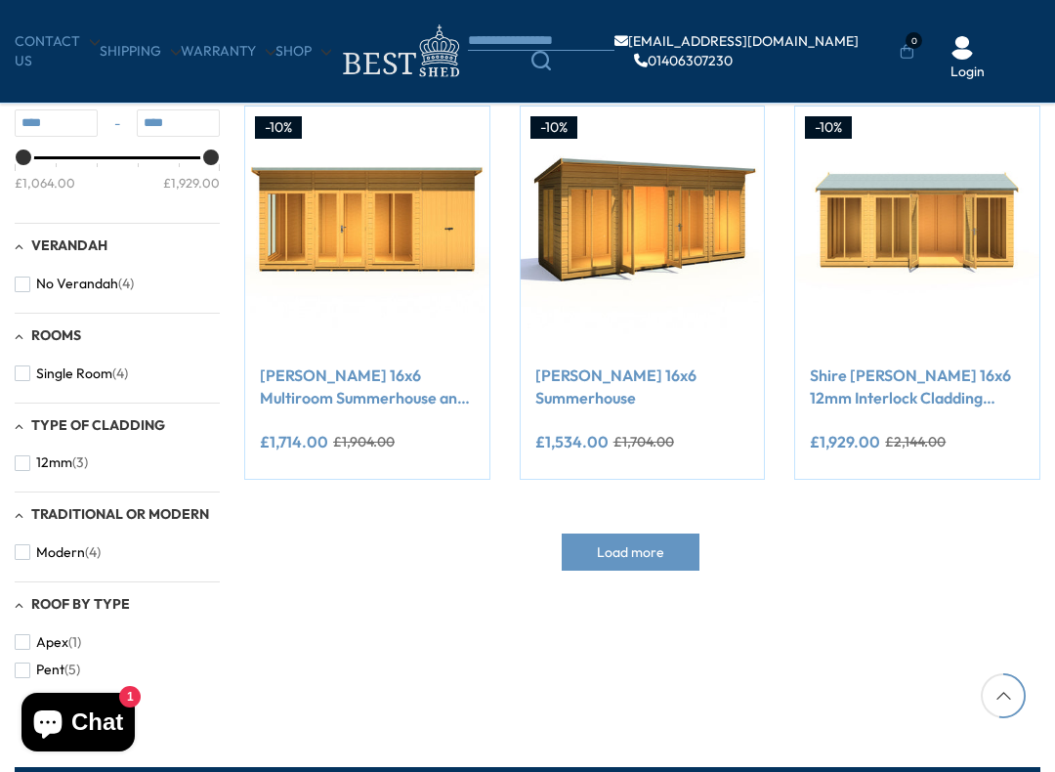
click at [654, 551] on span "Load more" at bounding box center [630, 552] width 67 height 14
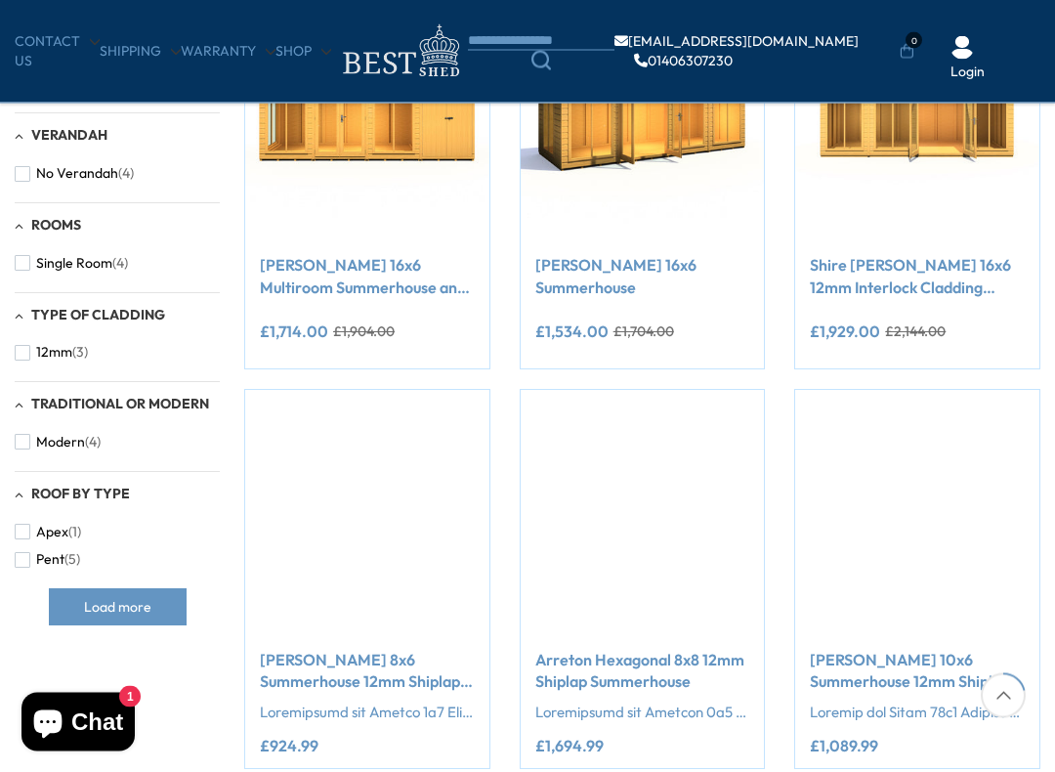
scroll to position [862, 0]
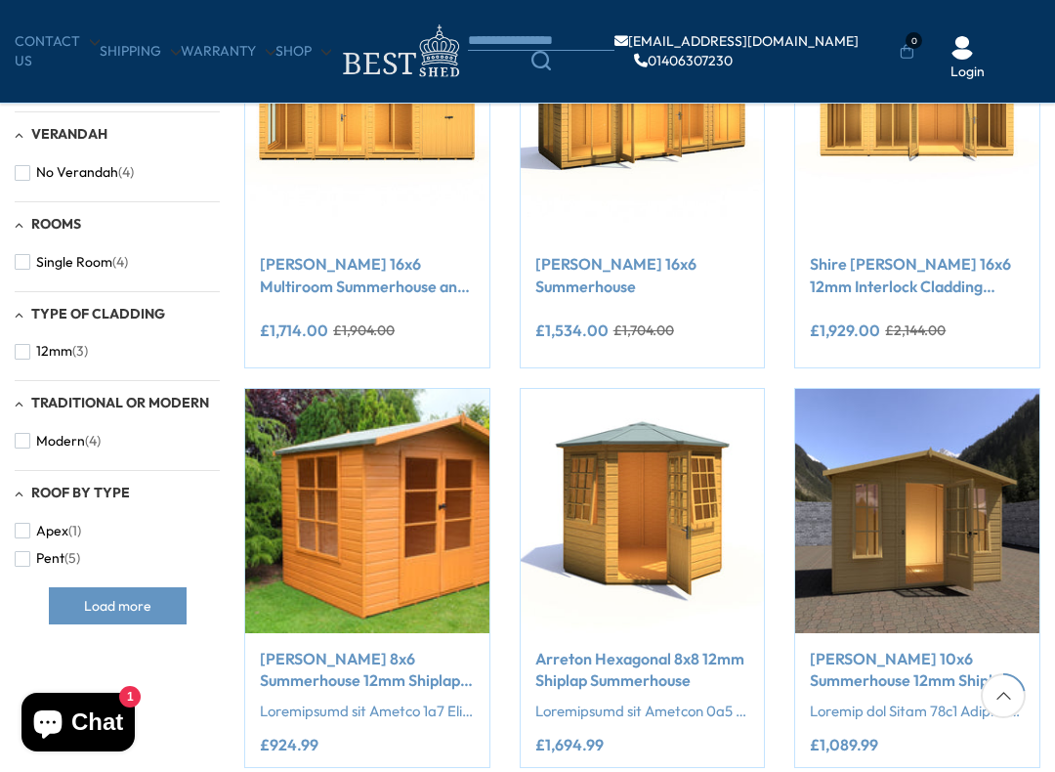
click at [26, 433] on span "button" at bounding box center [23, 441] width 16 height 16
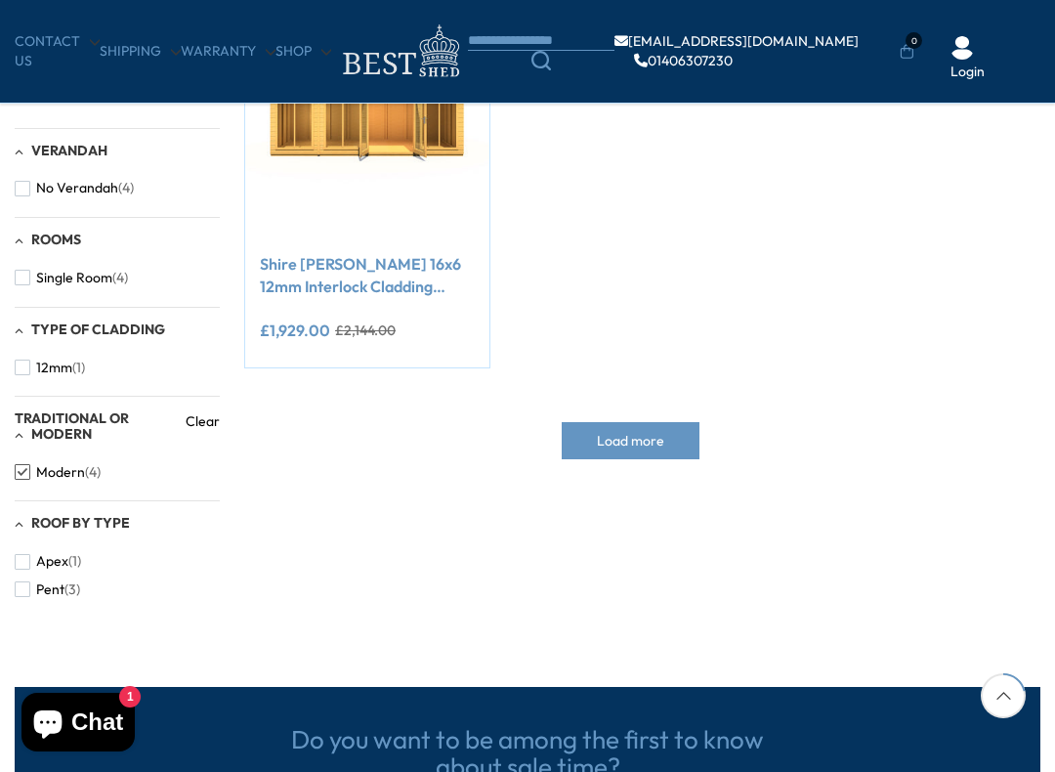
click at [652, 446] on span "Load more" at bounding box center [630, 441] width 67 height 14
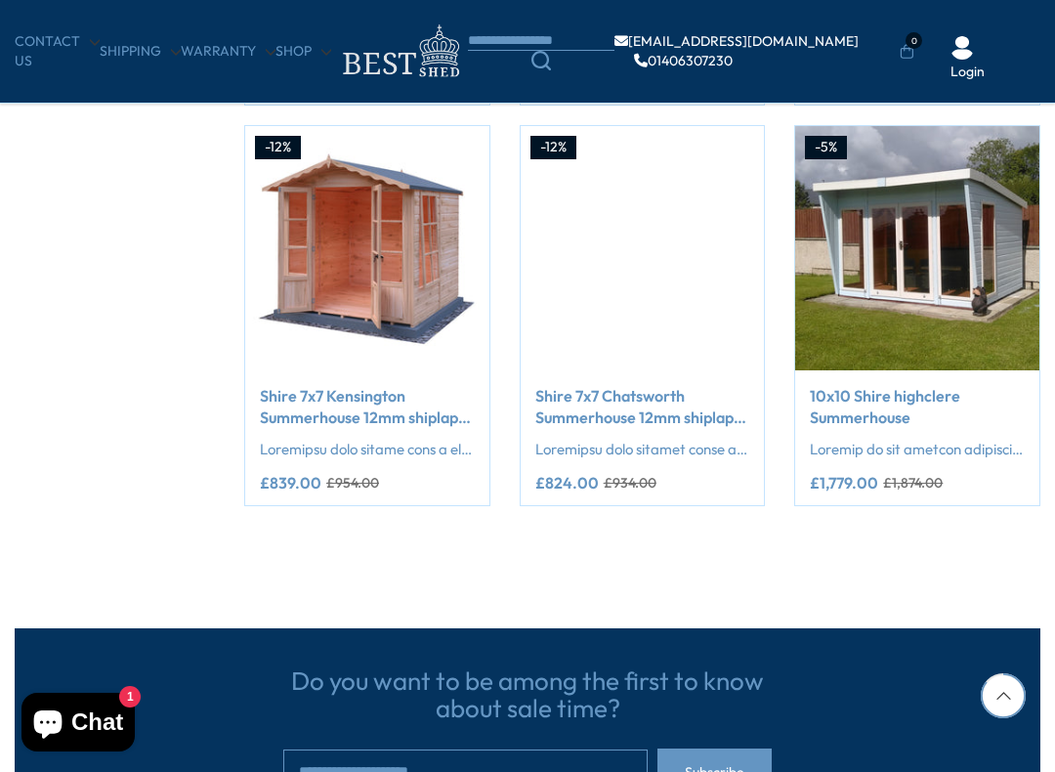
scroll to position [3134, 0]
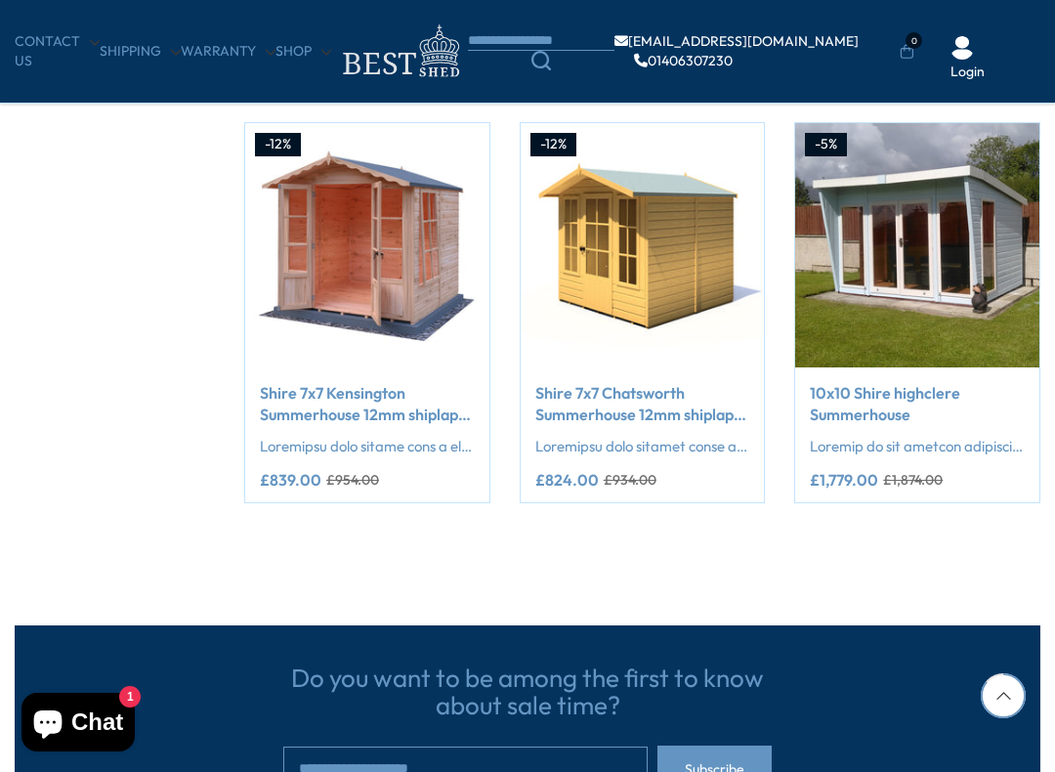
click at [304, 61] on link "Shop" at bounding box center [304, 52] width 56 height 20
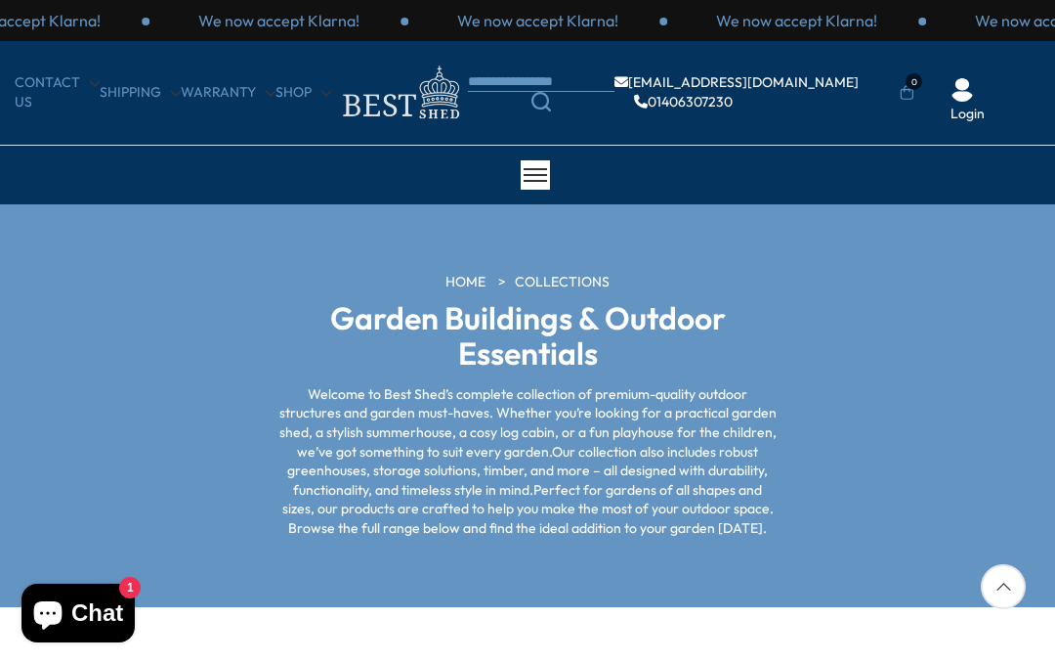
click at [423, 118] on img at bounding box center [399, 93] width 137 height 64
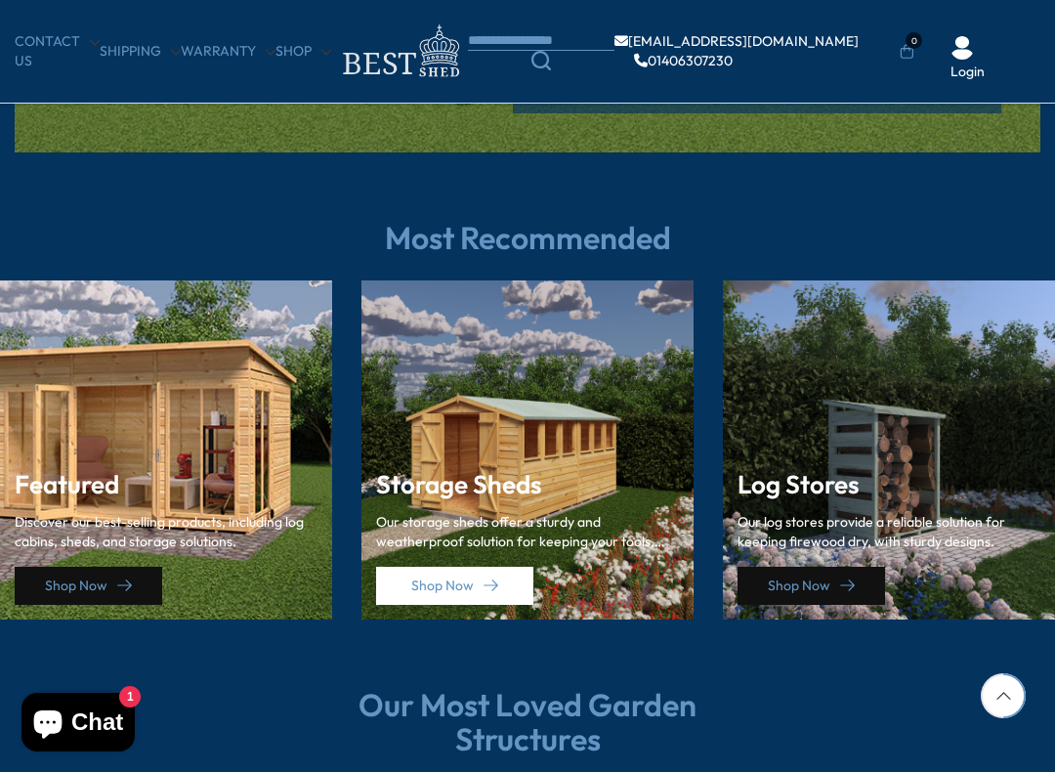
scroll to position [2517, 0]
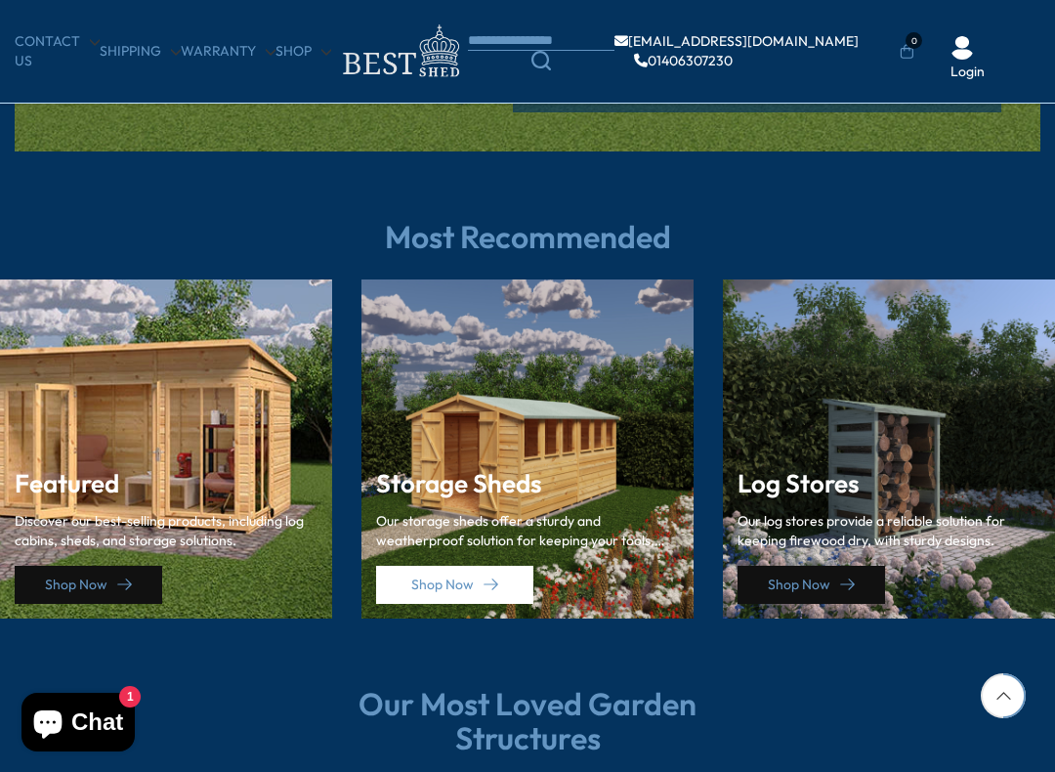
click at [216, 484] on h3 "Featured" at bounding box center [166, 484] width 303 height 28
click at [119, 579] on icon at bounding box center [124, 585] width 15 height 12
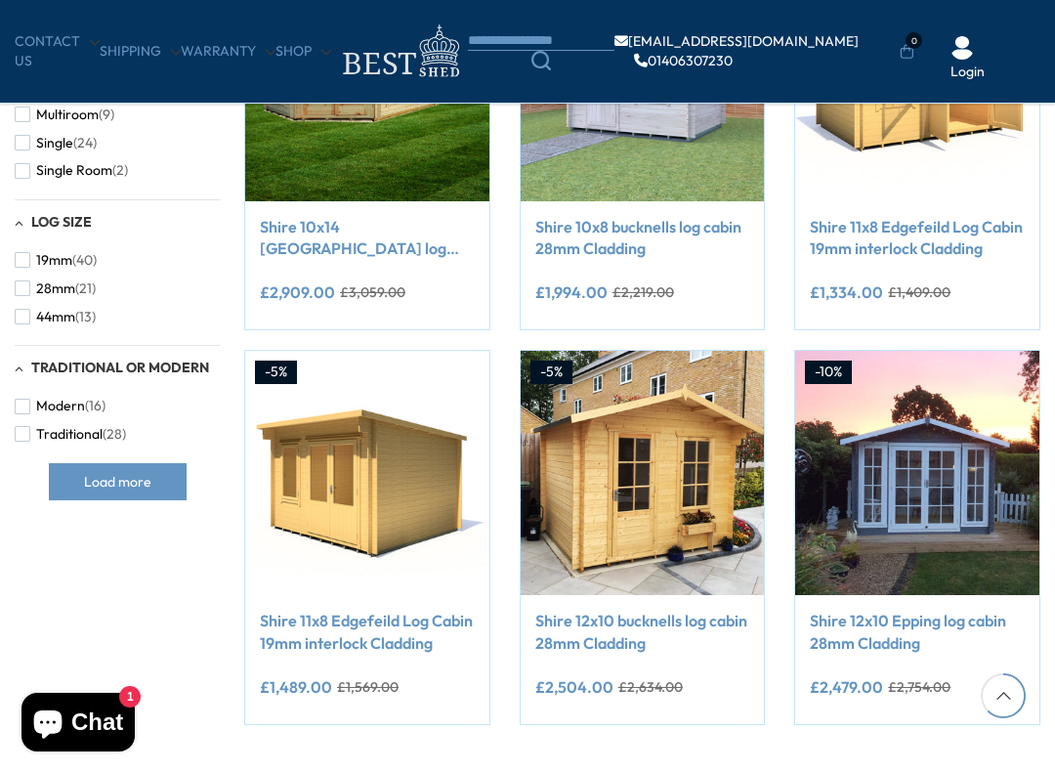
scroll to position [1296, 0]
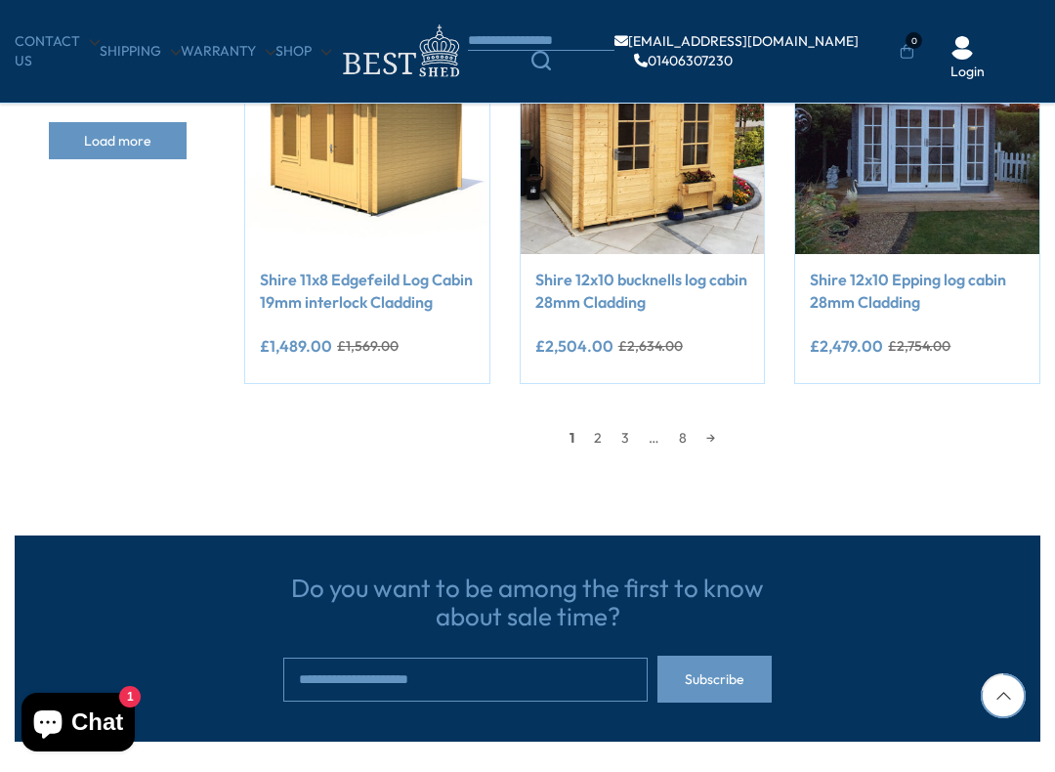
click at [685, 439] on link "8" at bounding box center [682, 437] width 27 height 29
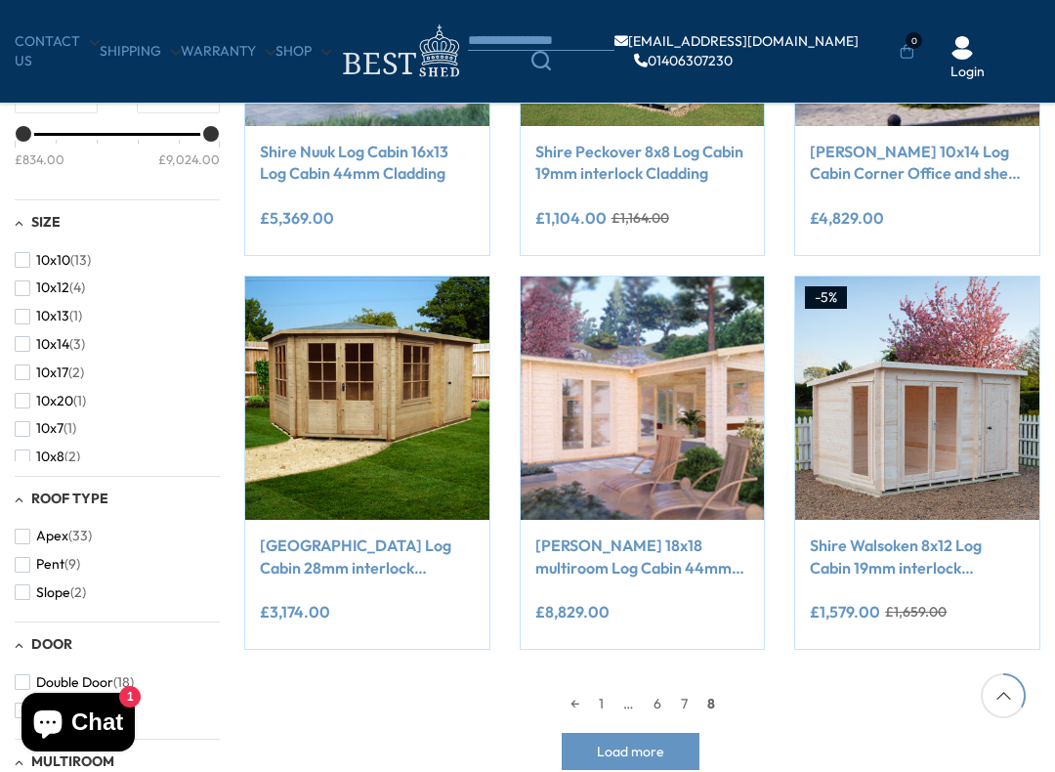
scroll to position [581, 0]
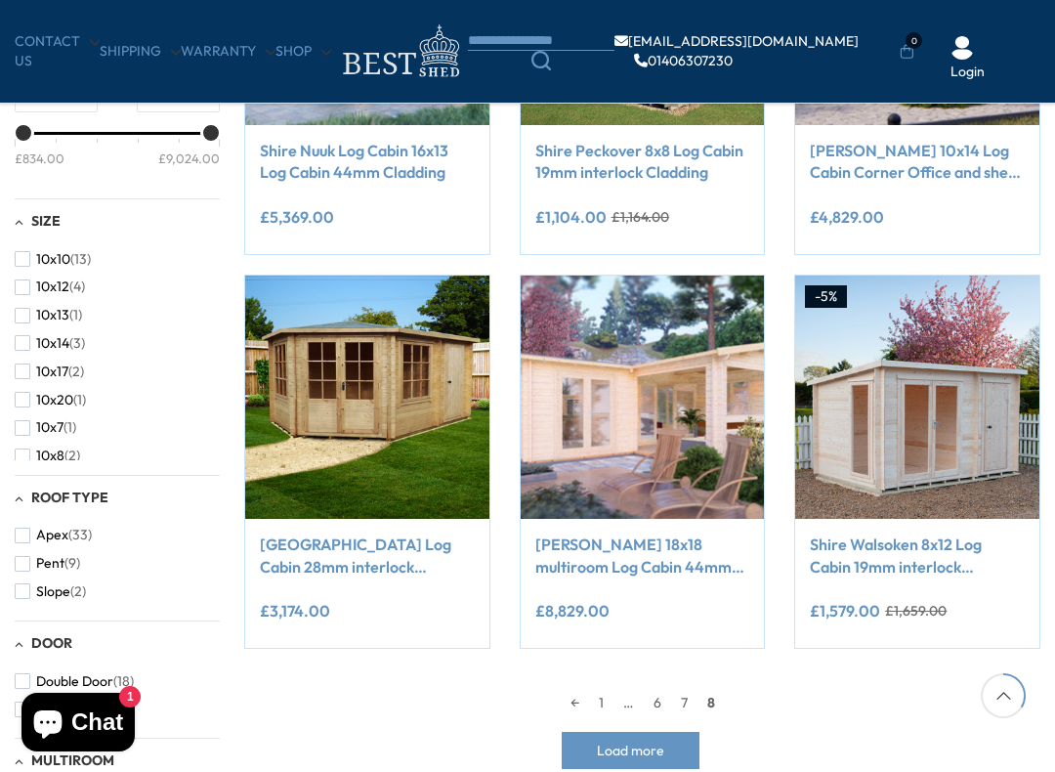
click at [692, 662] on link "7" at bounding box center [684, 702] width 26 height 29
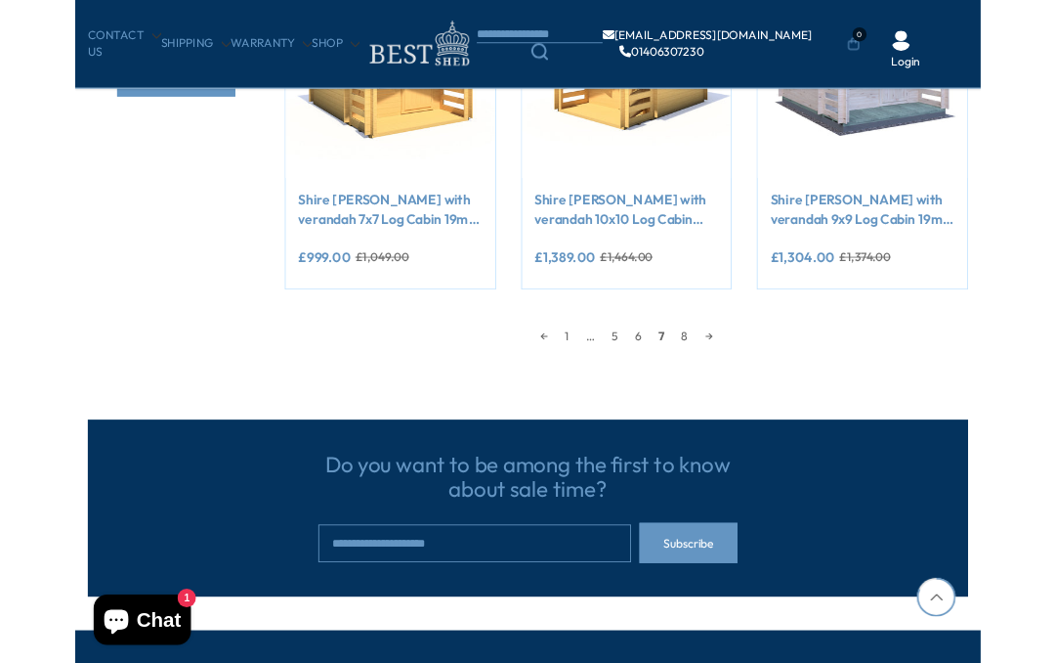
scroll to position [1678, 0]
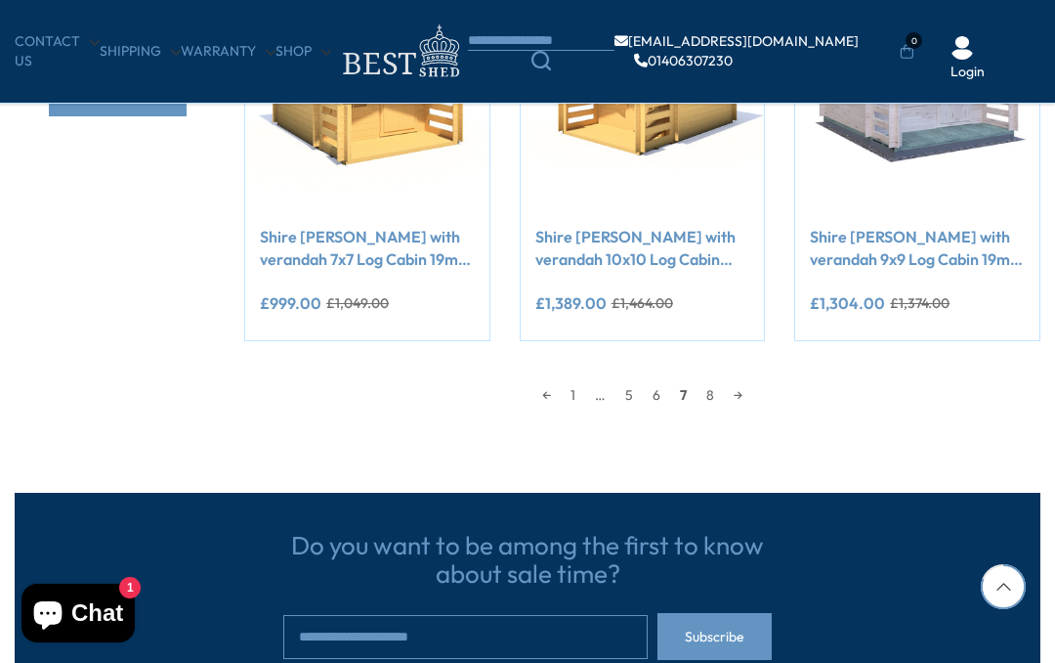
click at [652, 400] on link "6" at bounding box center [656, 394] width 27 height 29
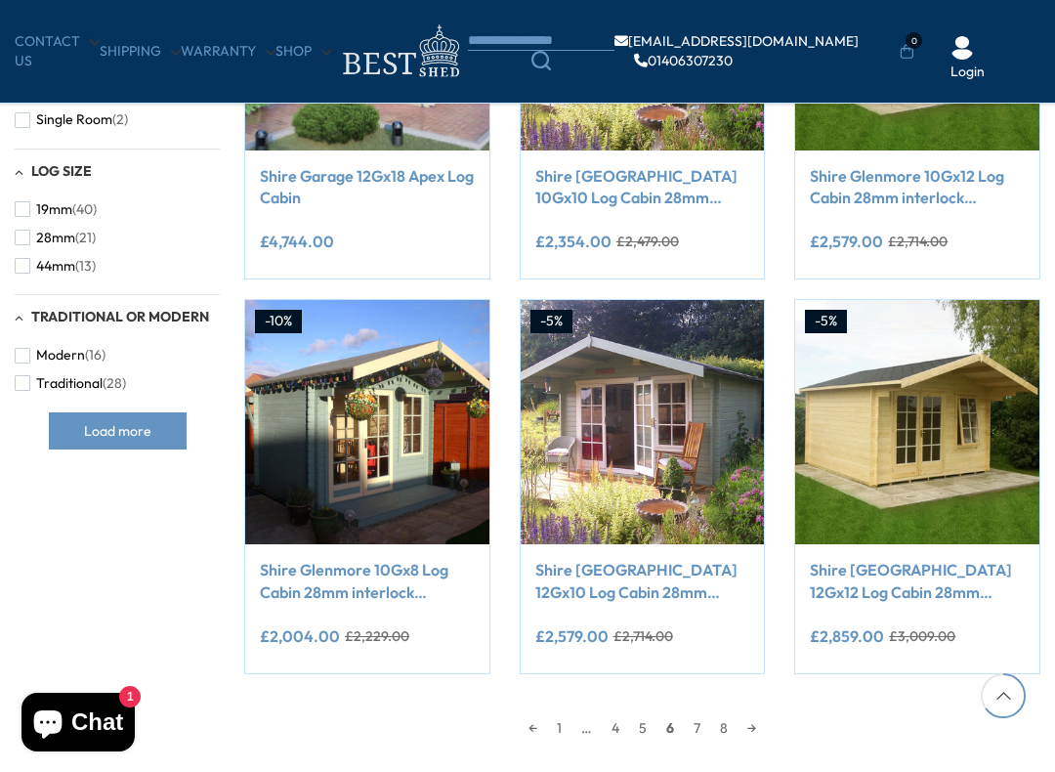
scroll to position [1346, 0]
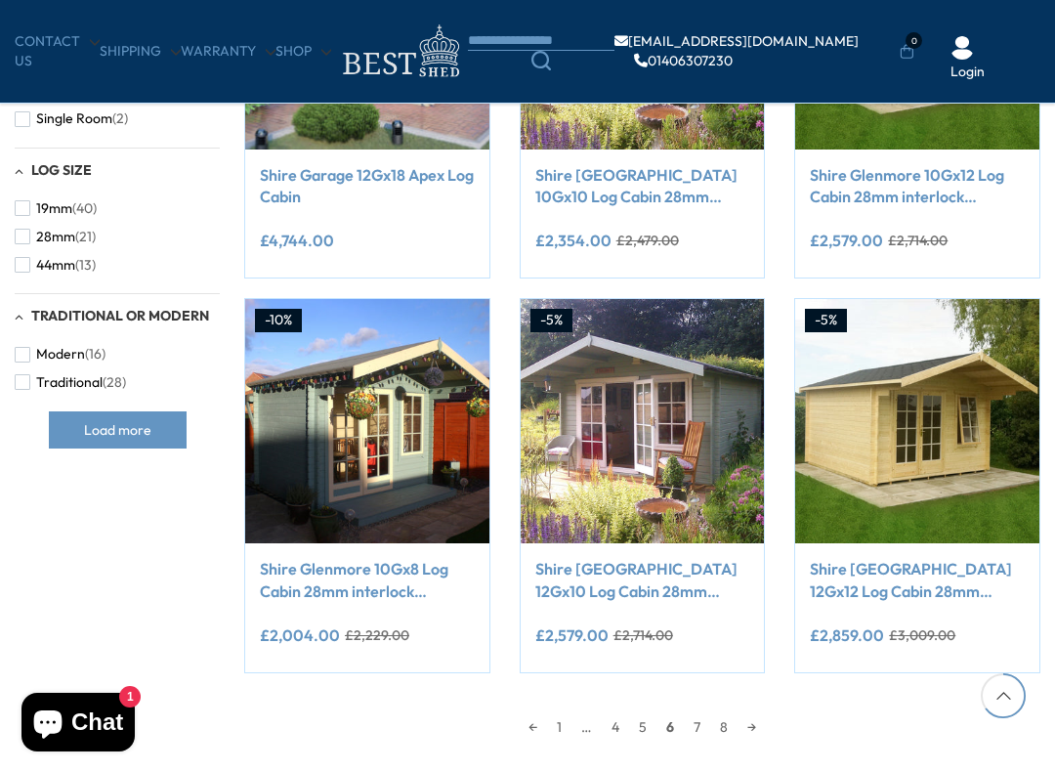
click at [703, 662] on link "7" at bounding box center [697, 726] width 26 height 29
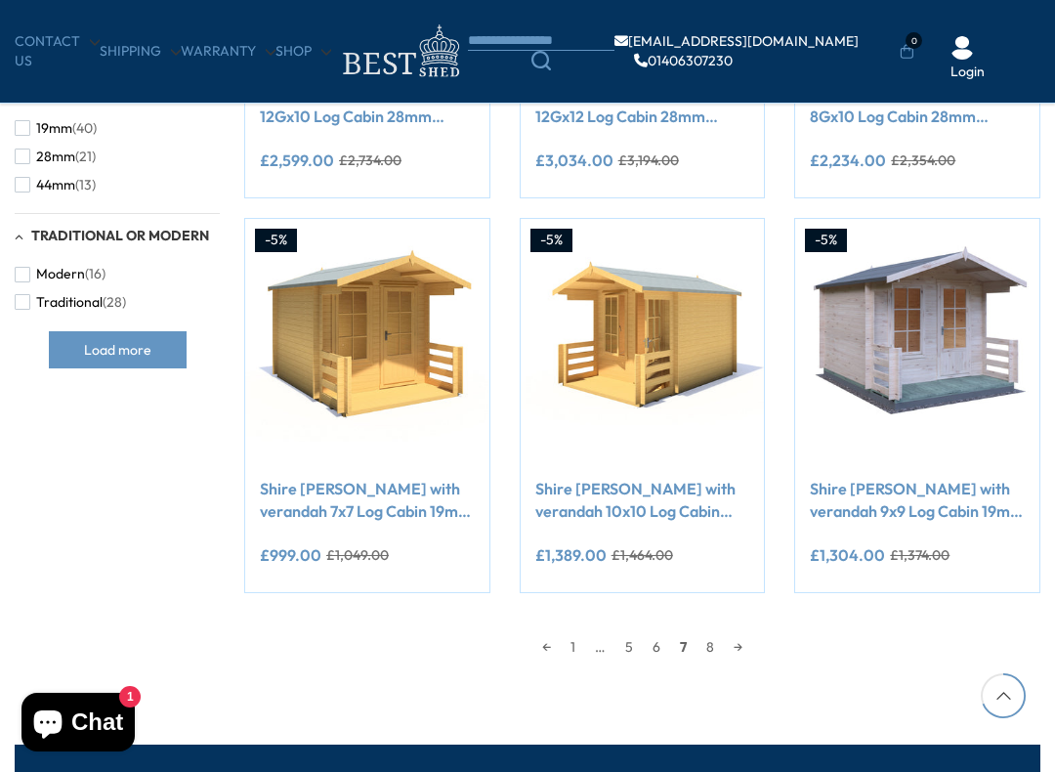
scroll to position [1428, 0]
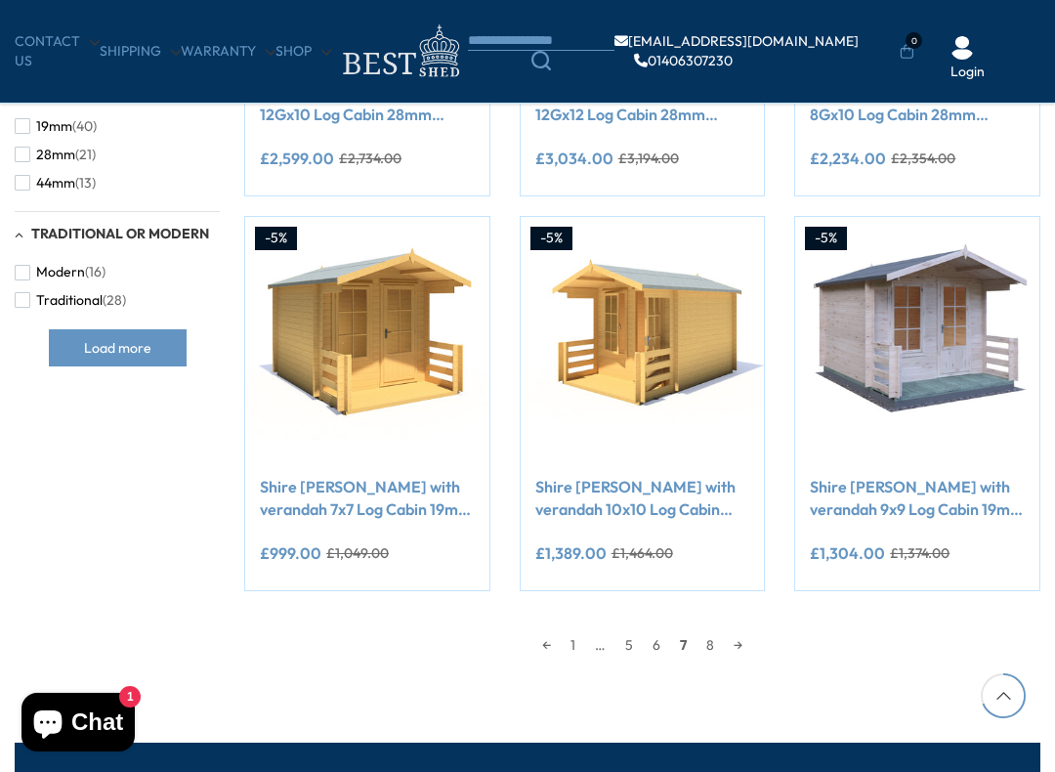
click at [710, 645] on link "8" at bounding box center [710, 644] width 27 height 29
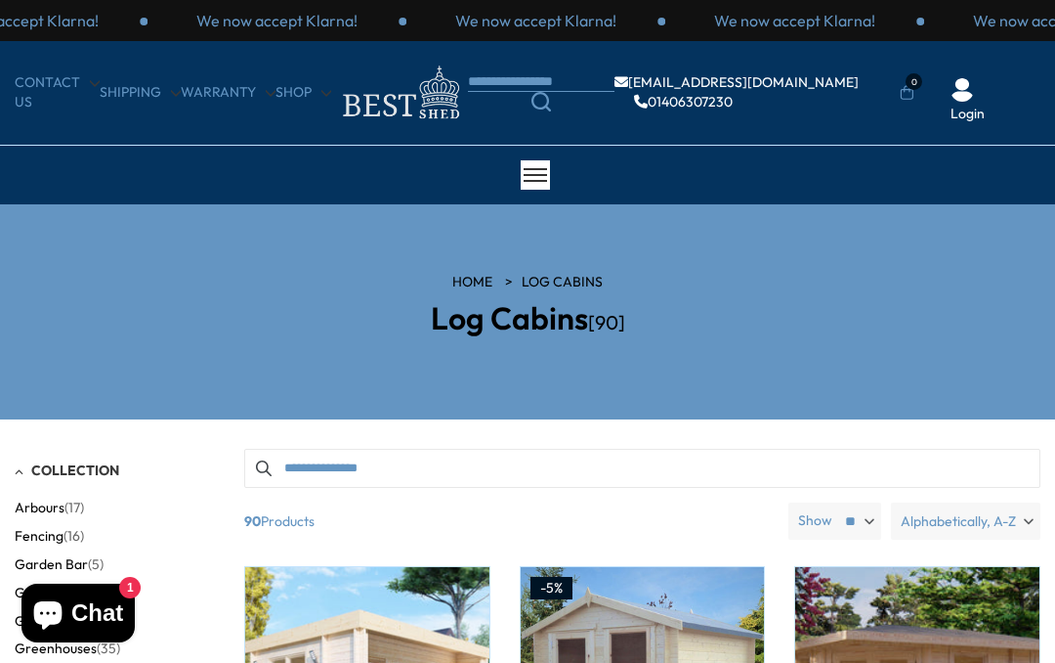
click at [84, 565] on span "Garden Bar" at bounding box center [51, 564] width 73 height 17
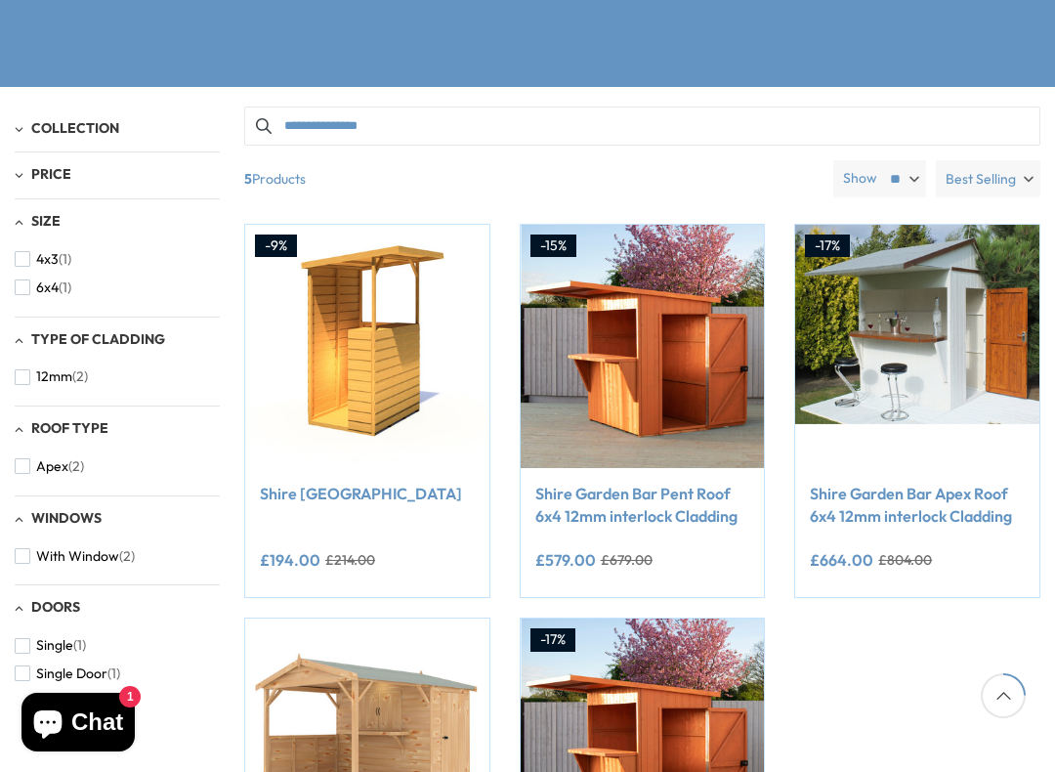
scroll to position [331, 0]
click at [51, 469] on button "Apex (2)" at bounding box center [49, 467] width 69 height 28
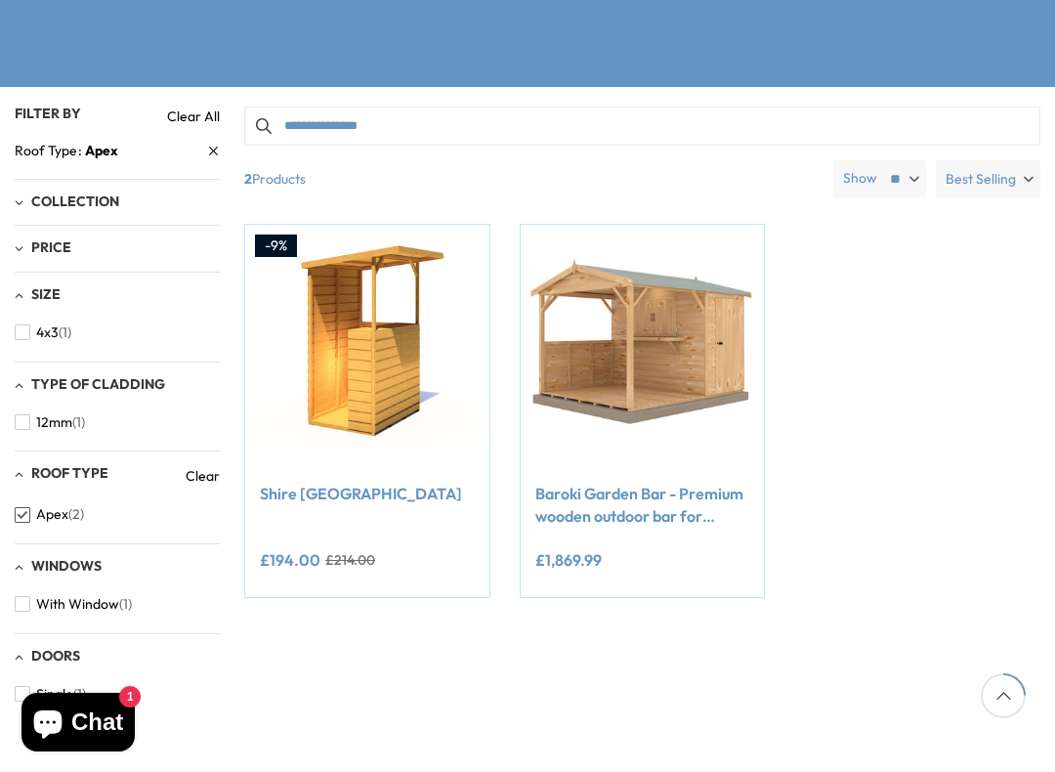
click at [991, 176] on span "Best Selling" at bounding box center [981, 178] width 70 height 37
click at [924, 260] on span "Price, high to low" at bounding box center [933, 254] width 215 height 29
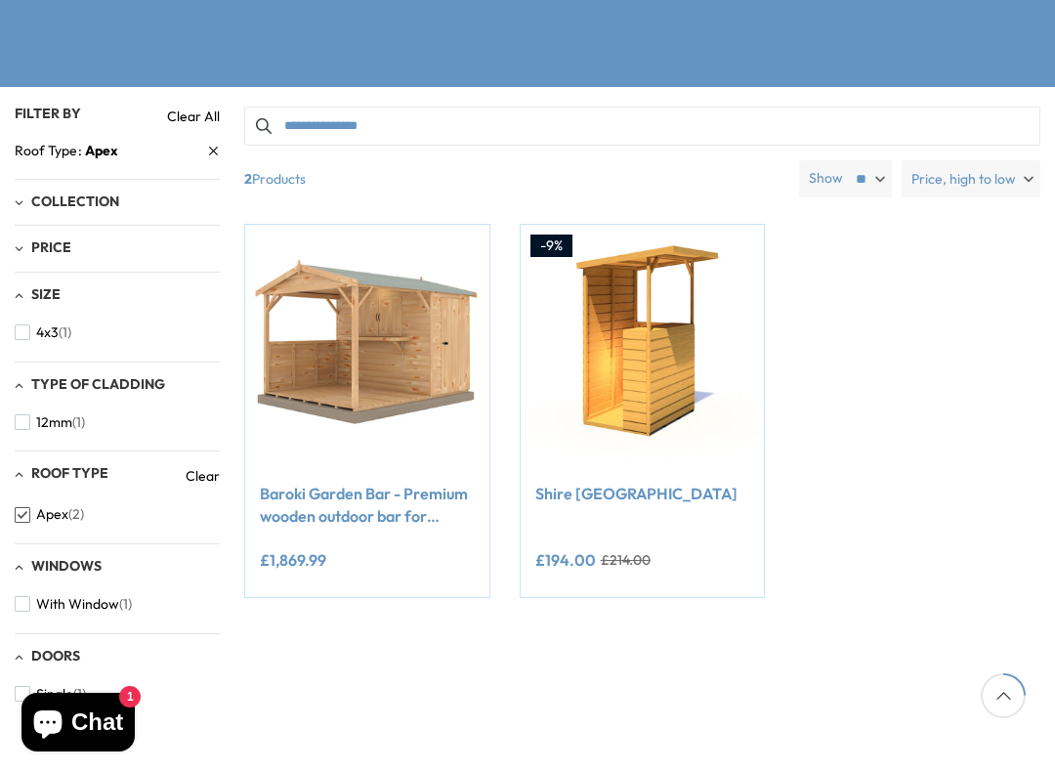
click at [189, 116] on link "Clear All" at bounding box center [193, 117] width 53 height 20
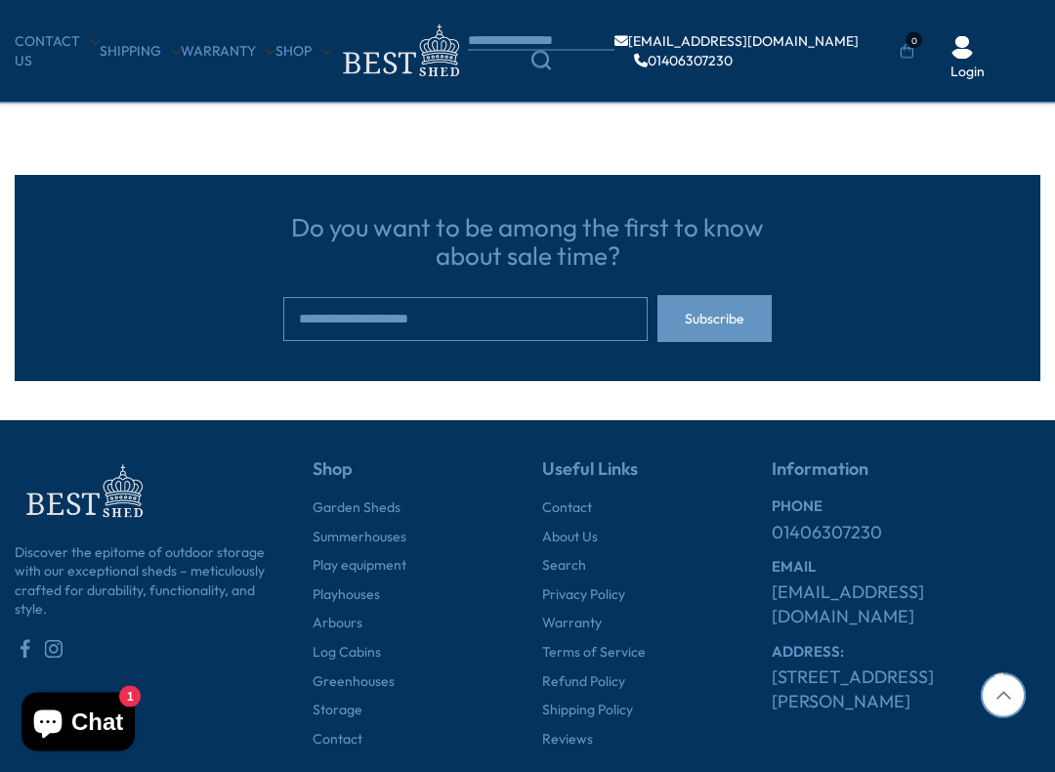
scroll to position [1169, 0]
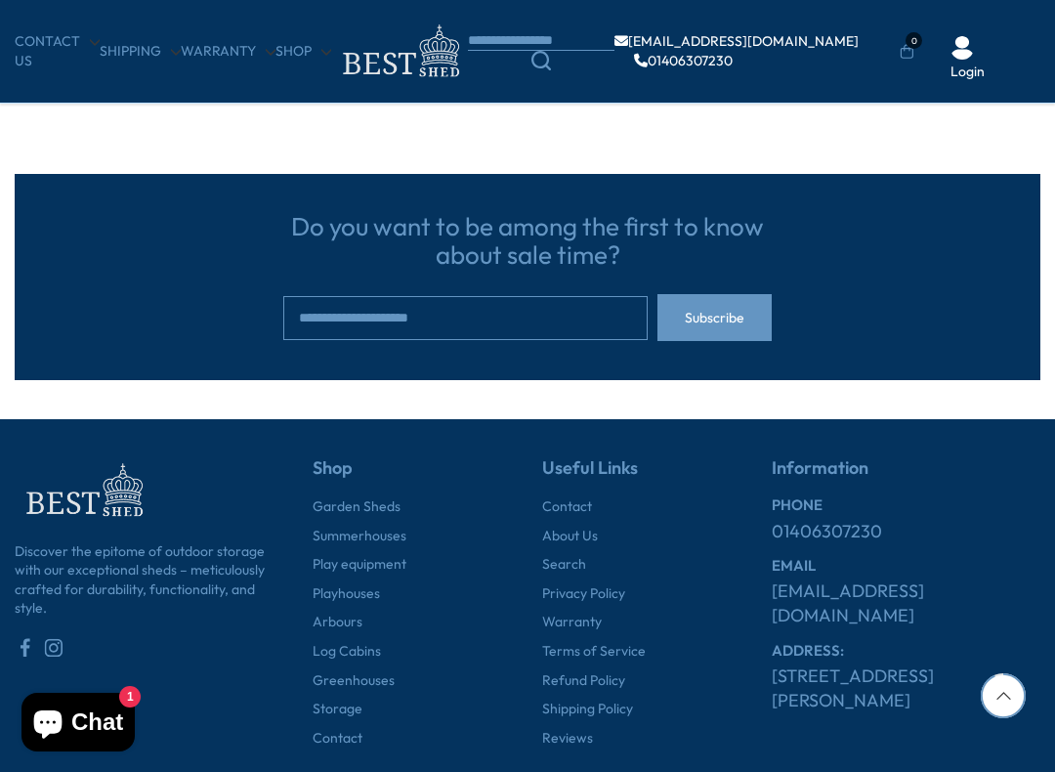
click at [356, 652] on link "Log Cabins" at bounding box center [347, 652] width 68 height 20
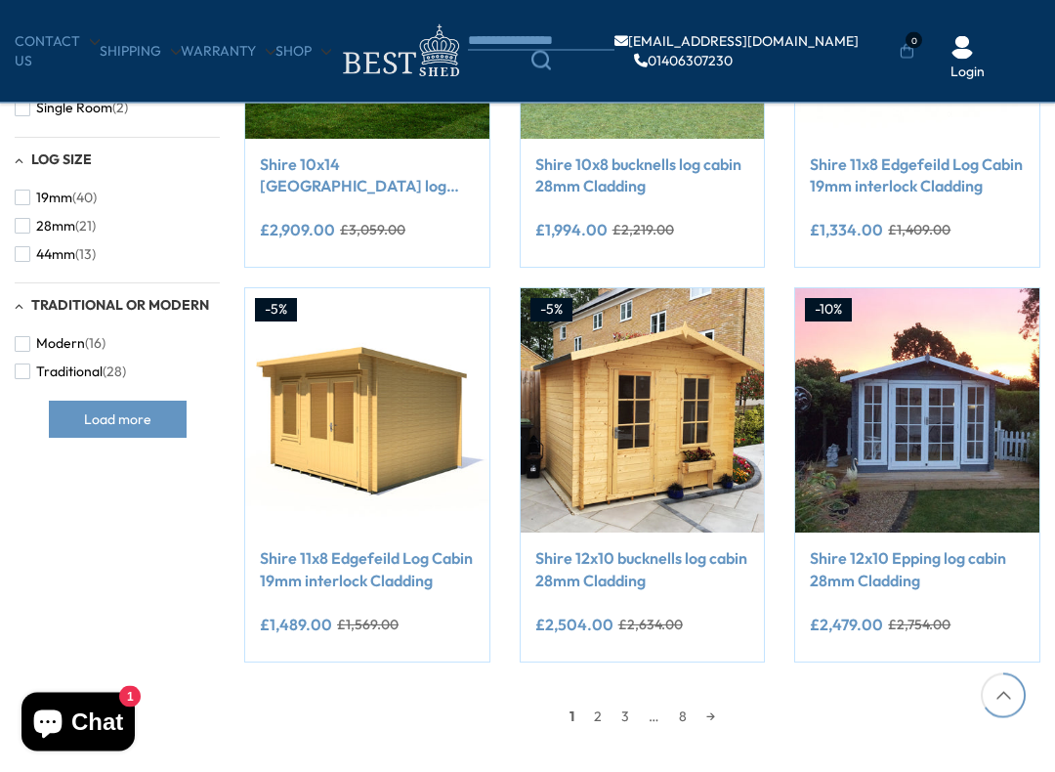
scroll to position [1356, 0]
click at [596, 662] on link "2" at bounding box center [597, 716] width 27 height 29
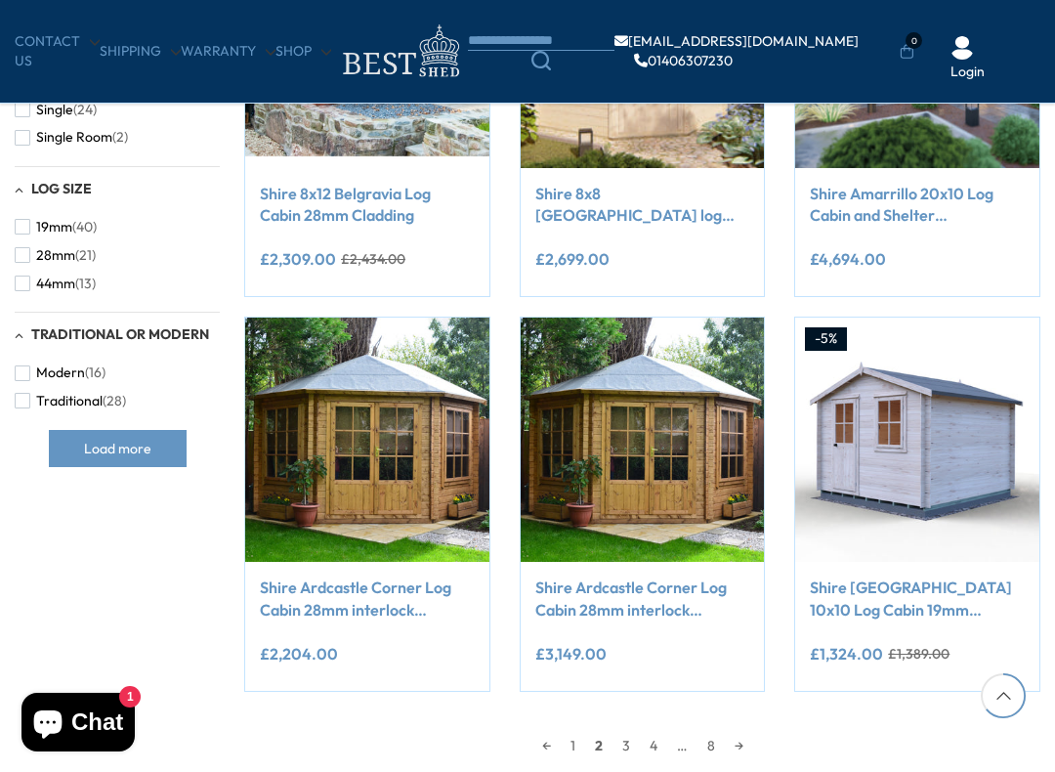
scroll to position [1328, 0]
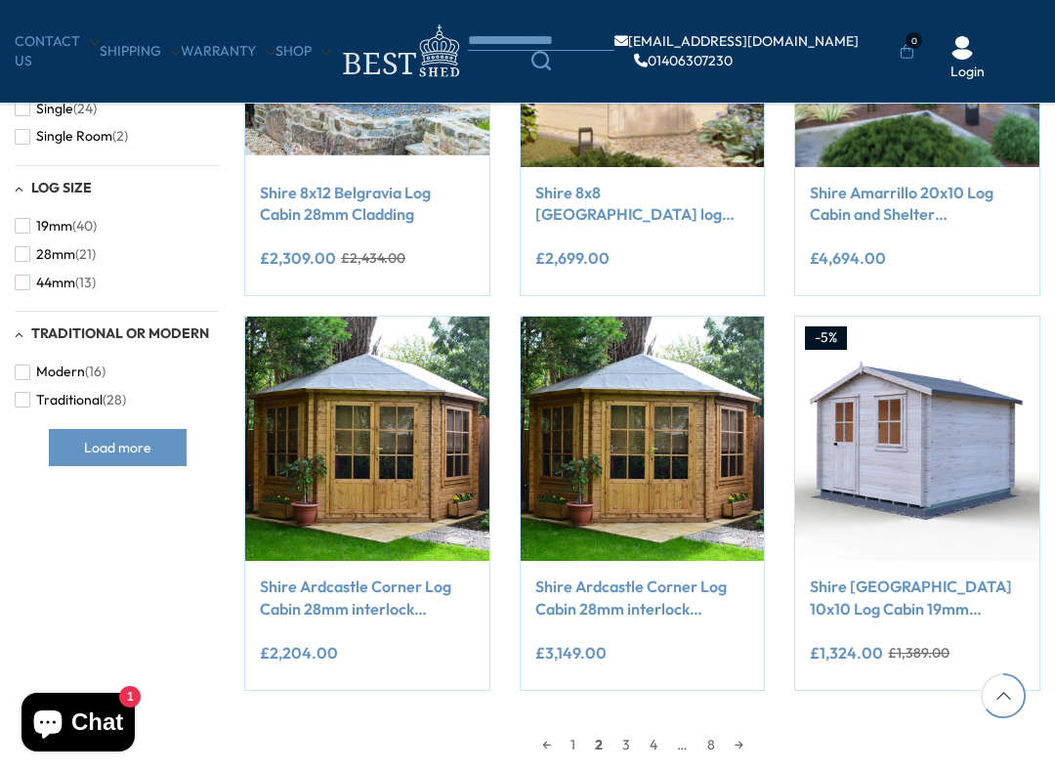
click at [687, 455] on img at bounding box center [643, 439] width 244 height 244
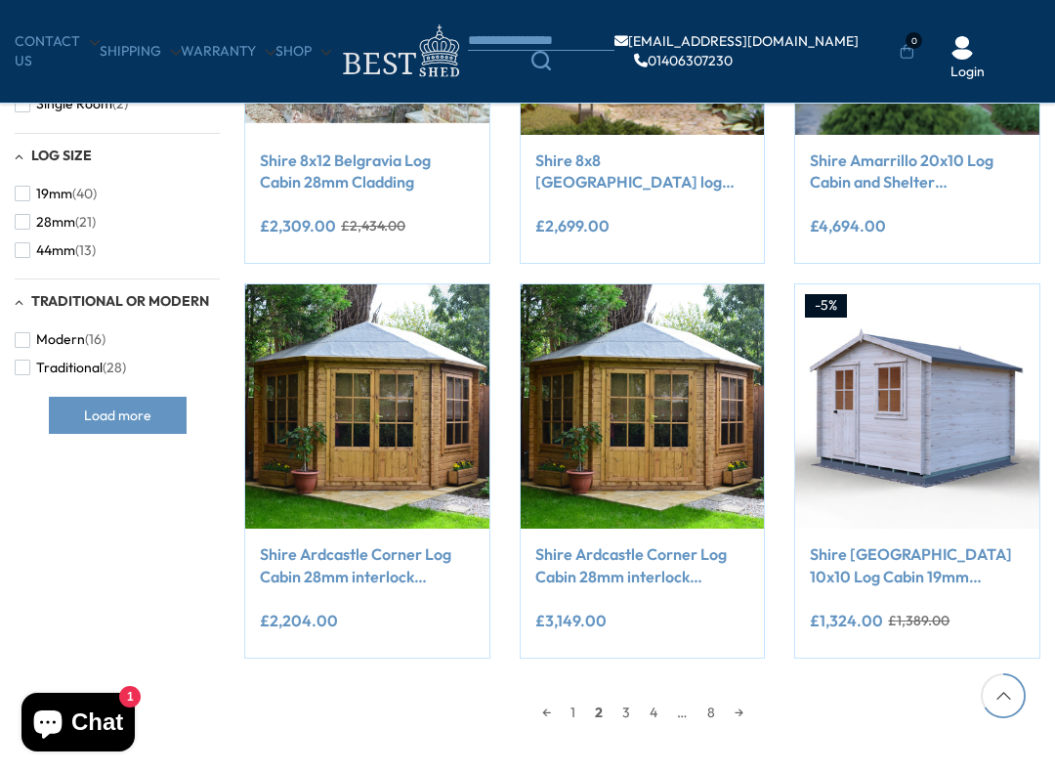
scroll to position [1361, 0]
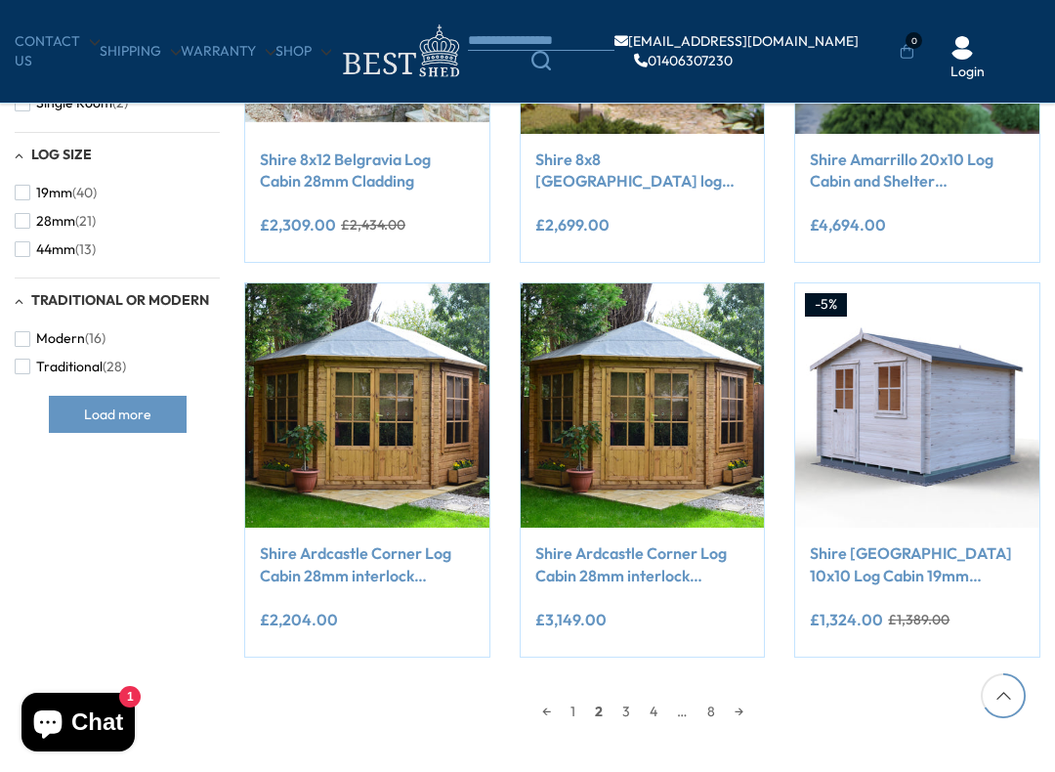
click at [630, 662] on link "3" at bounding box center [626, 711] width 27 height 29
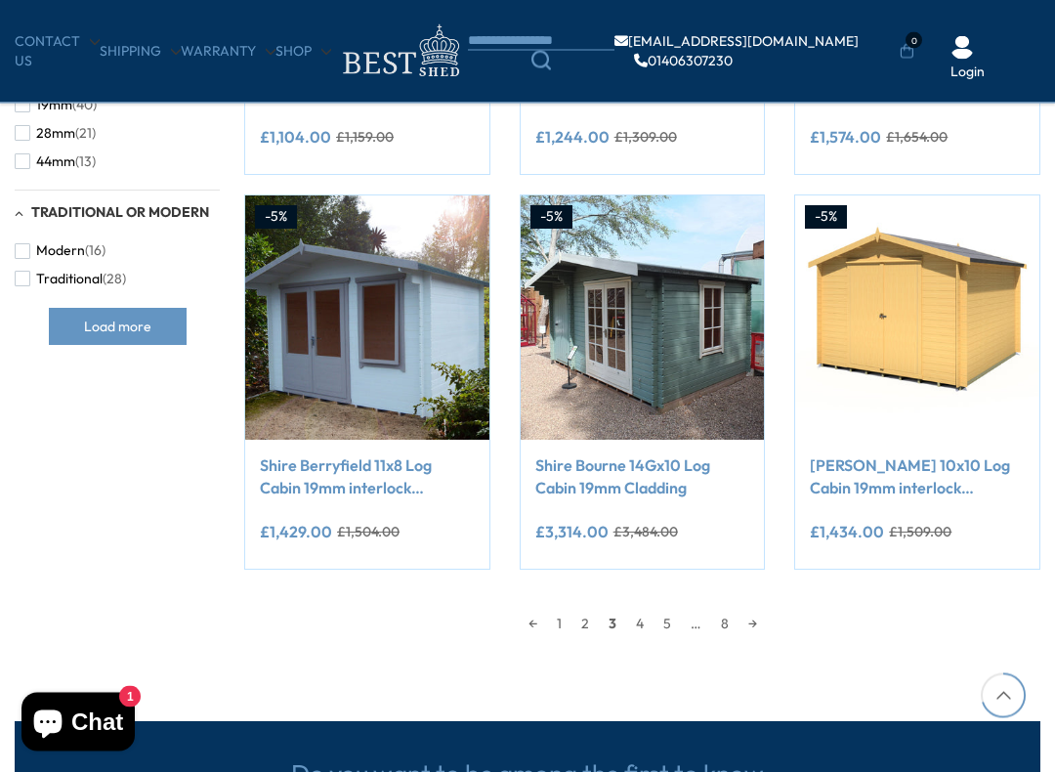
scroll to position [1449, 0]
click at [637, 622] on link "4" at bounding box center [639, 623] width 27 height 29
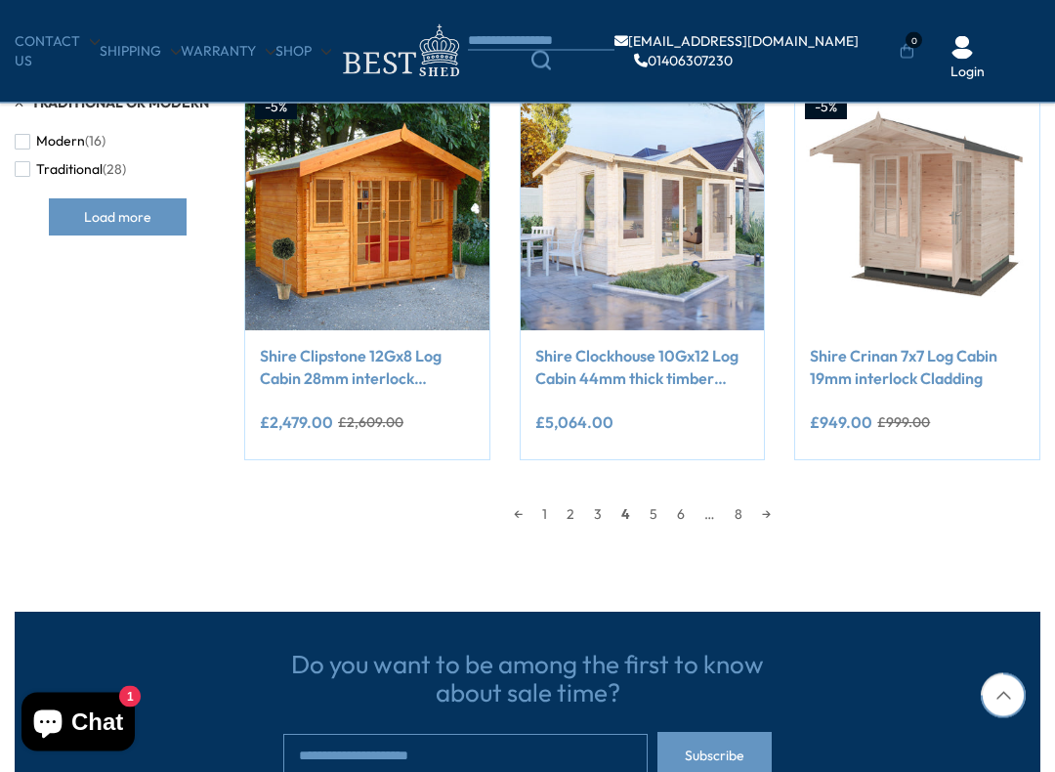
scroll to position [1585, 0]
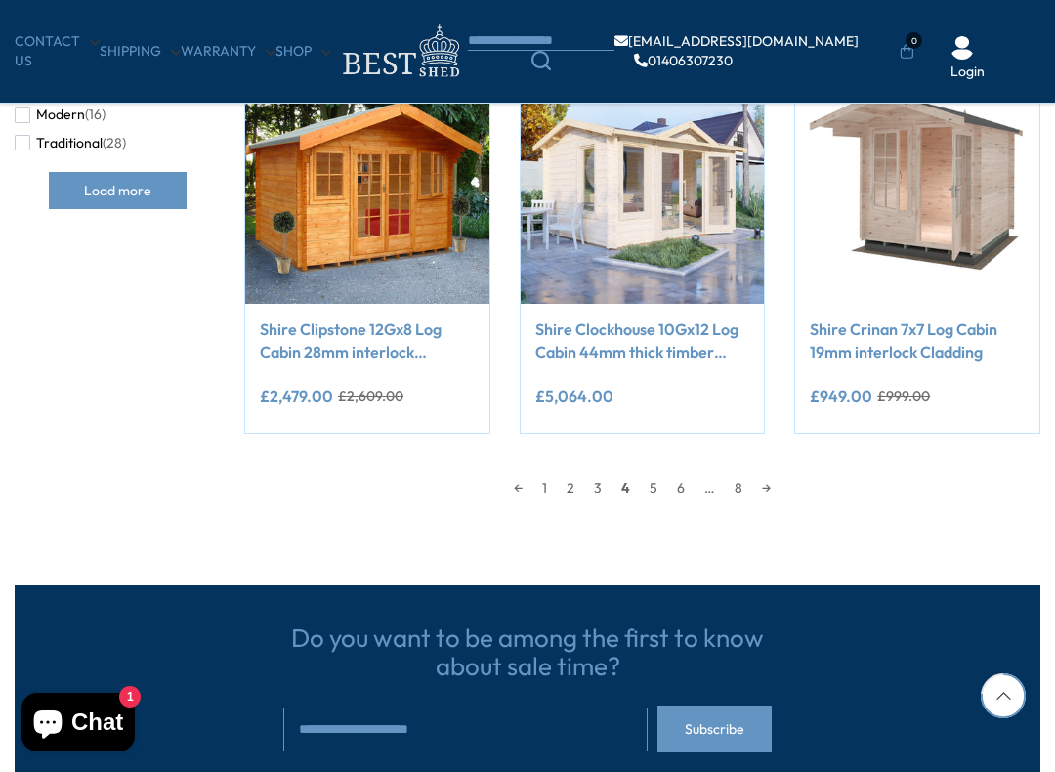
click at [655, 483] on link "5" at bounding box center [653, 487] width 27 height 29
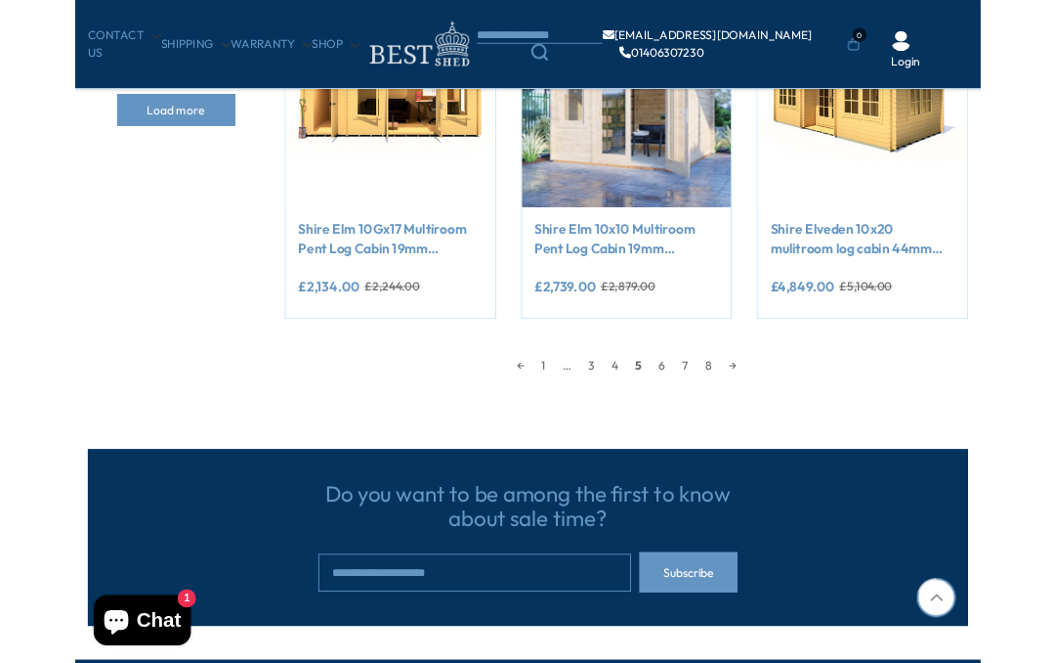
scroll to position [1630, 0]
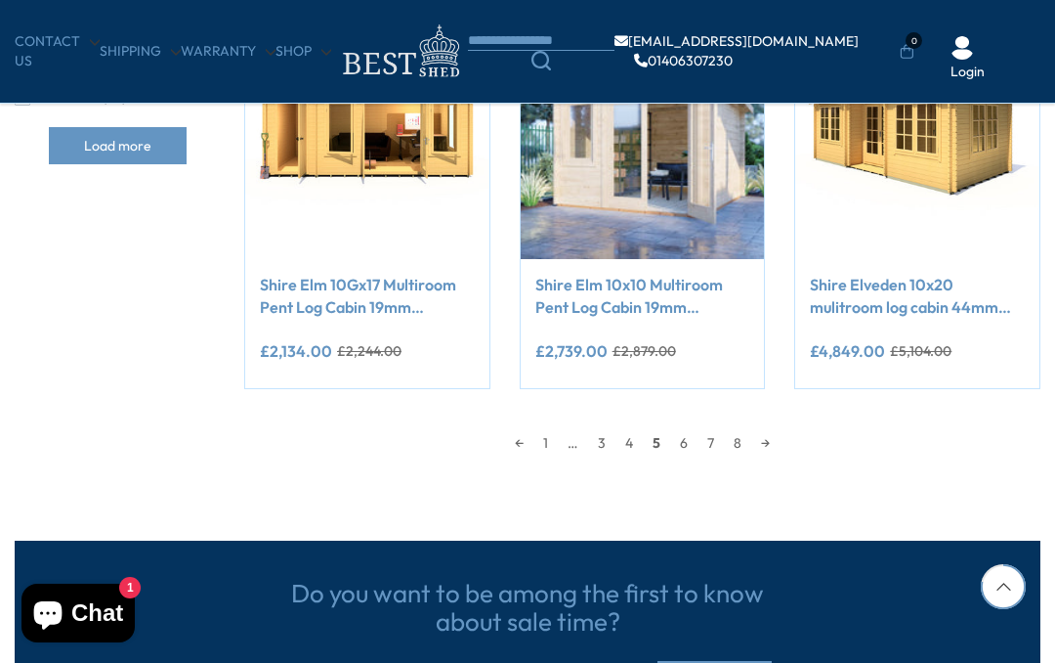
click at [685, 444] on link "6" at bounding box center [683, 442] width 27 height 29
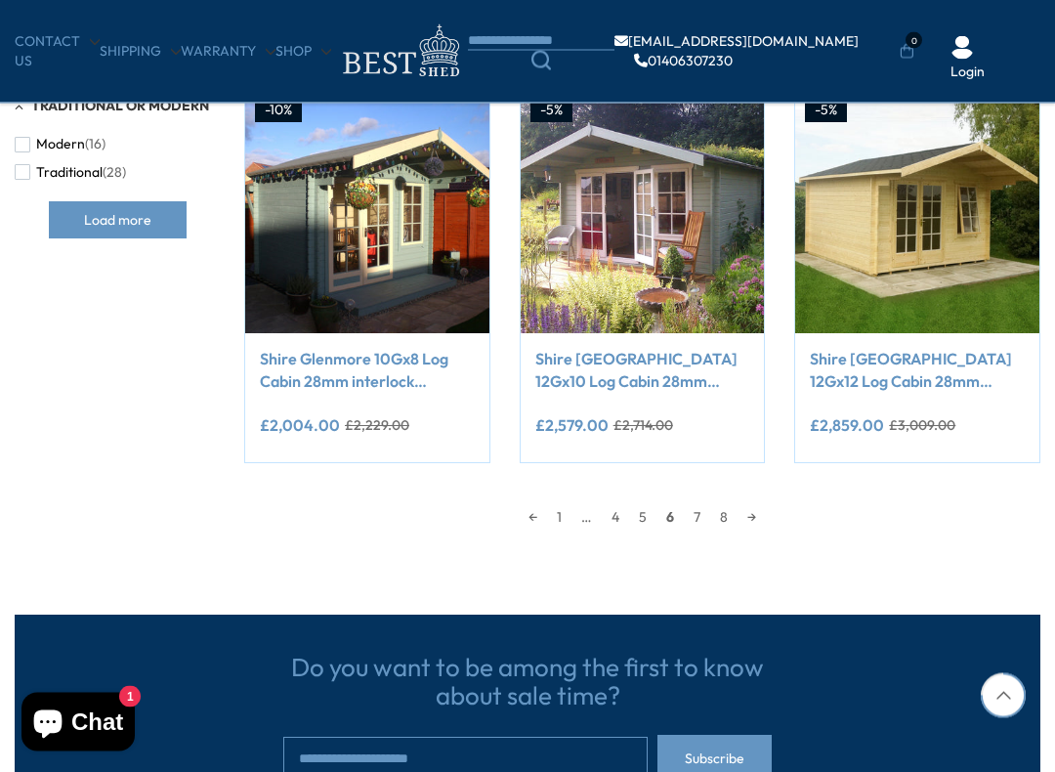
scroll to position [1558, 0]
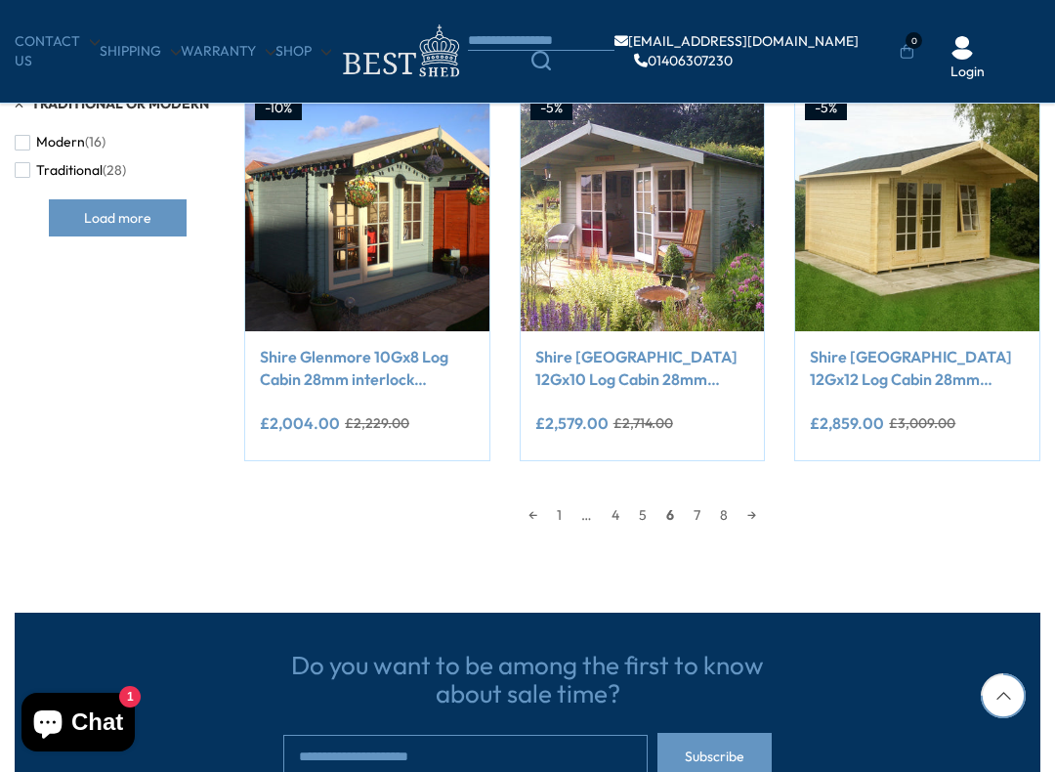
click at [699, 515] on link "7" at bounding box center [697, 514] width 26 height 29
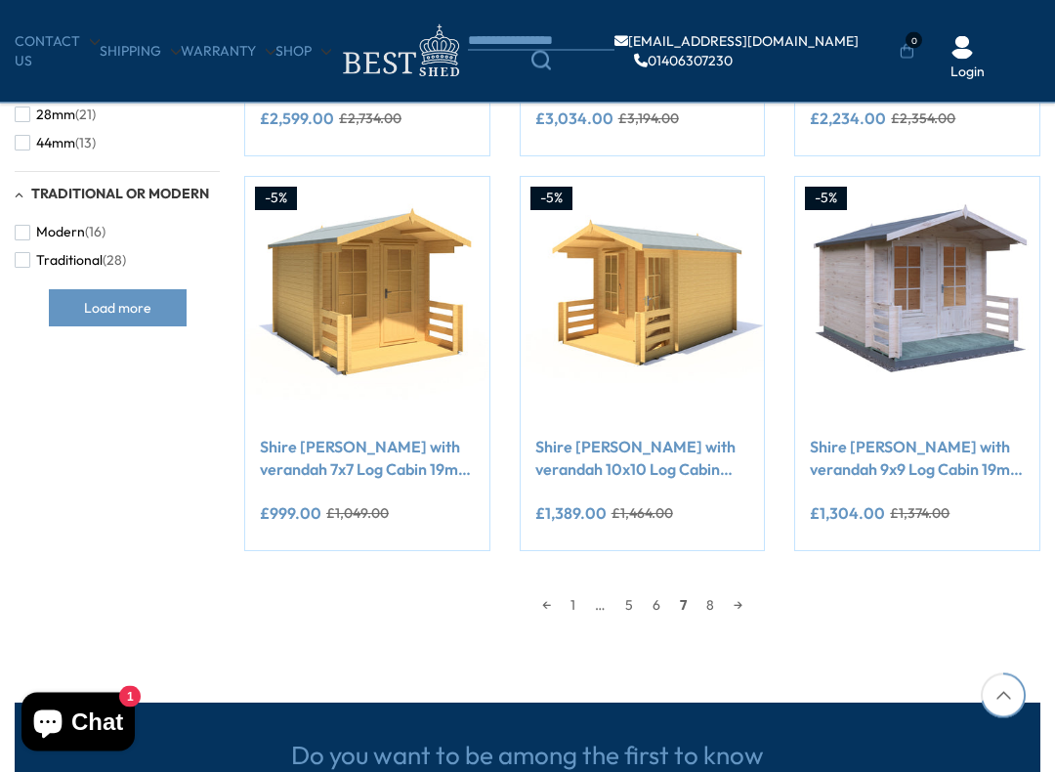
scroll to position [1468, 0]
click at [715, 606] on link "8" at bounding box center [710, 604] width 27 height 29
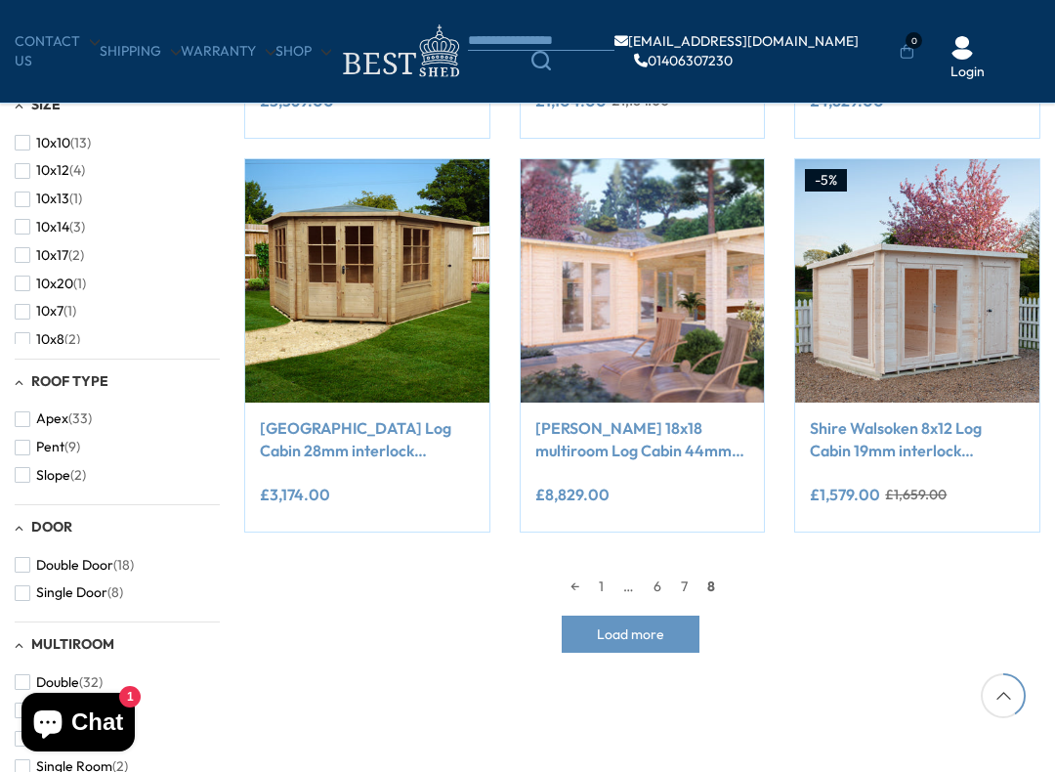
scroll to position [699, 0]
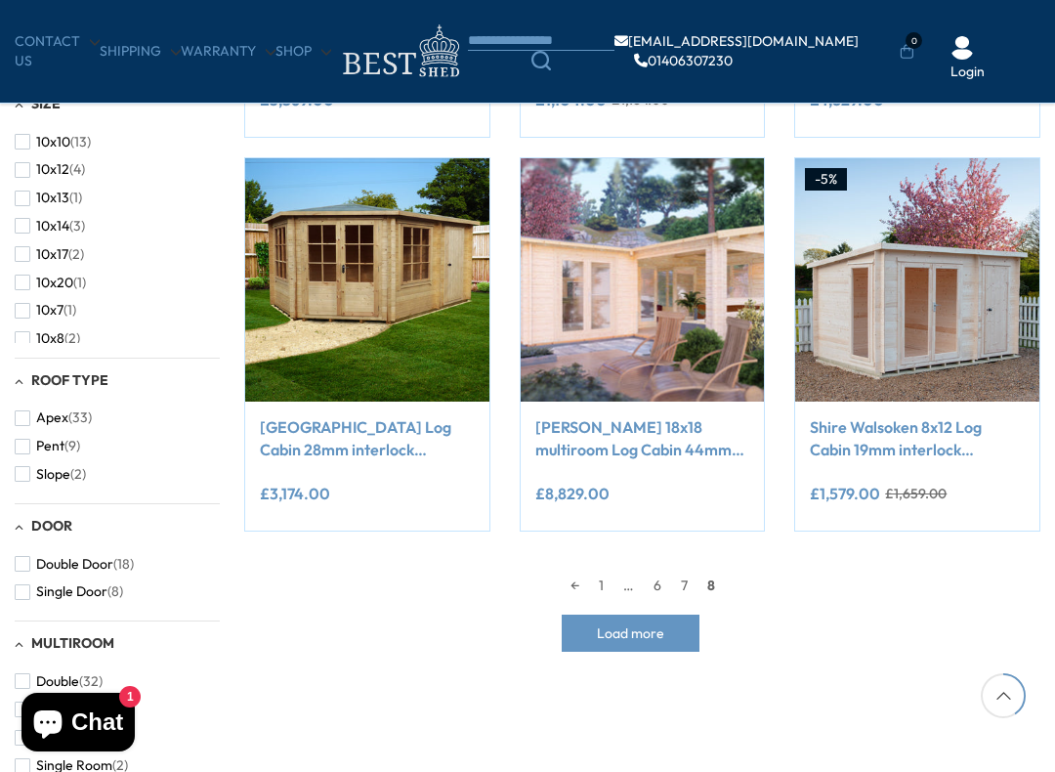
click at [713, 589] on span "8" at bounding box center [711, 585] width 27 height 29
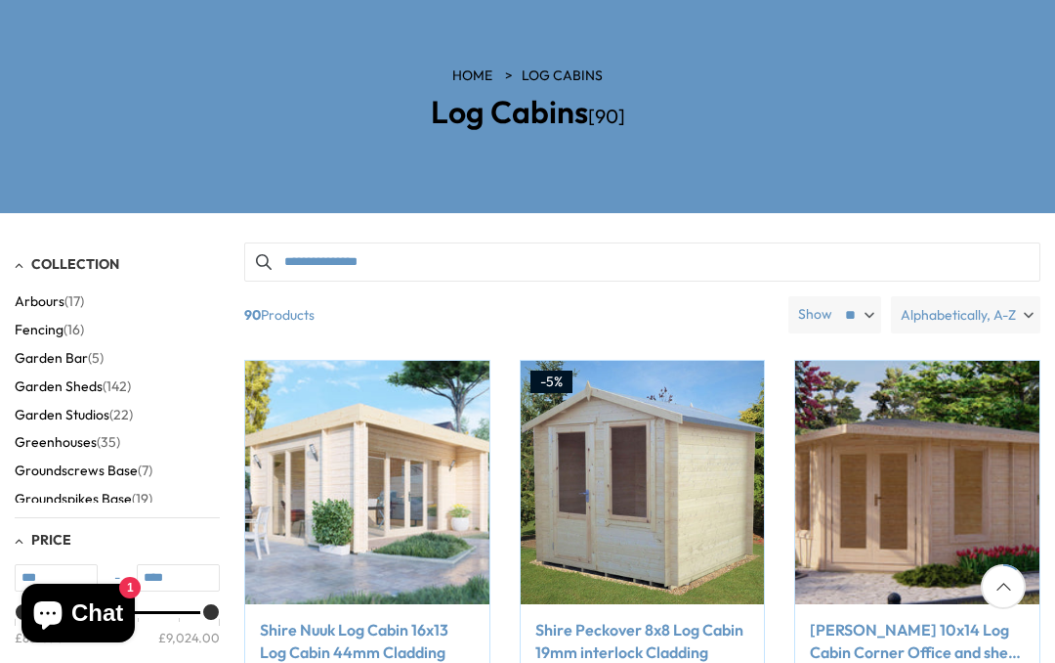
scroll to position [204, 0]
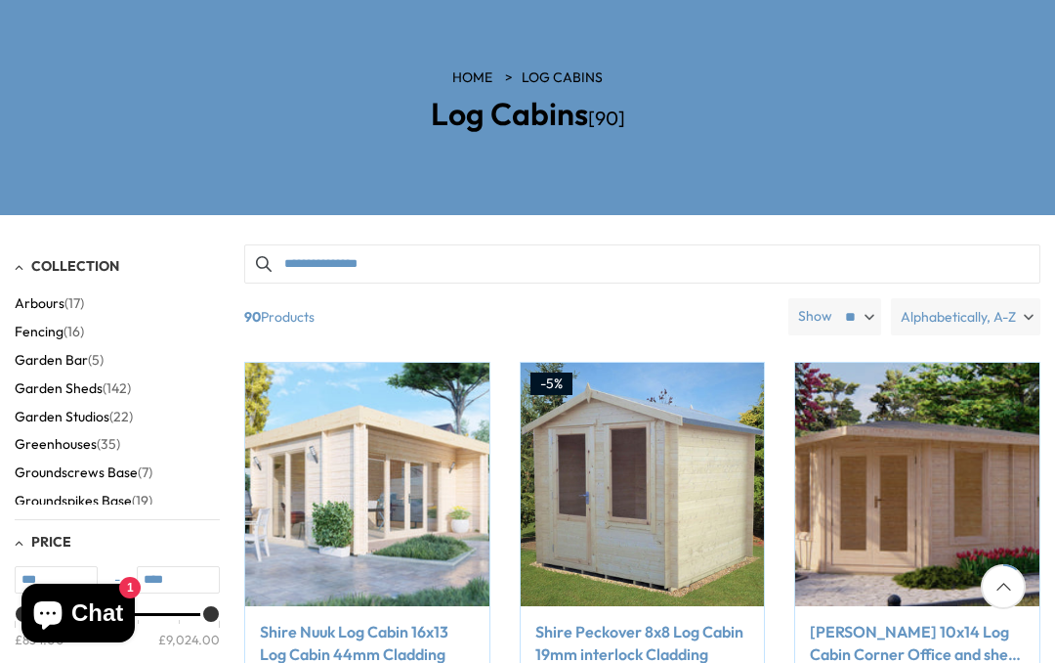
click at [110, 465] on span "Groundscrews Base" at bounding box center [76, 472] width 123 height 17
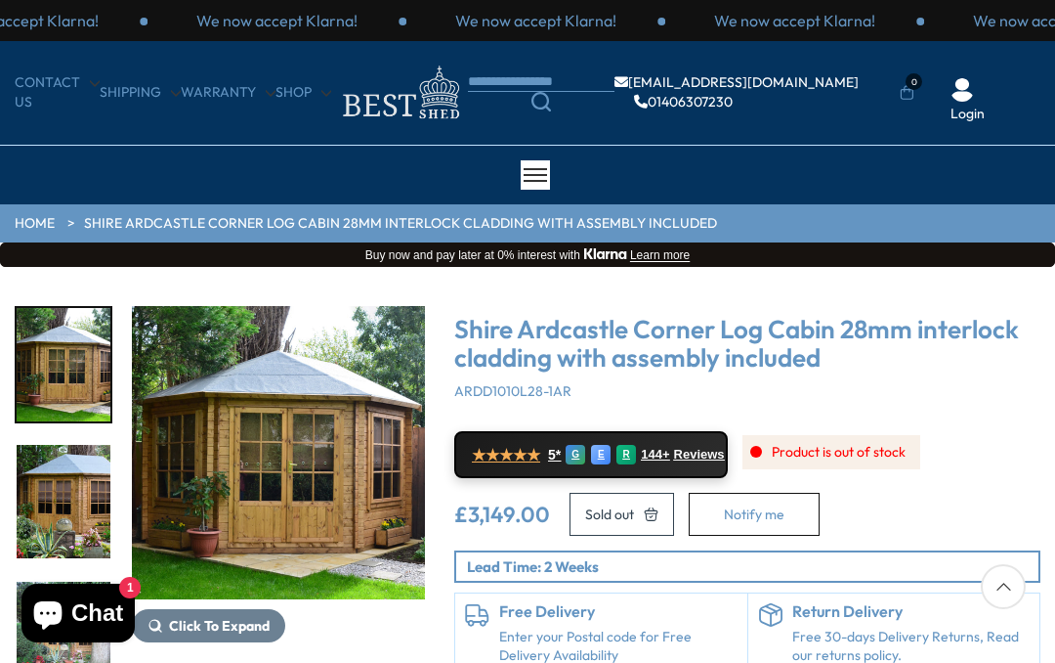
click at [310, 511] on img "1 / 19" at bounding box center [278, 452] width 293 height 293
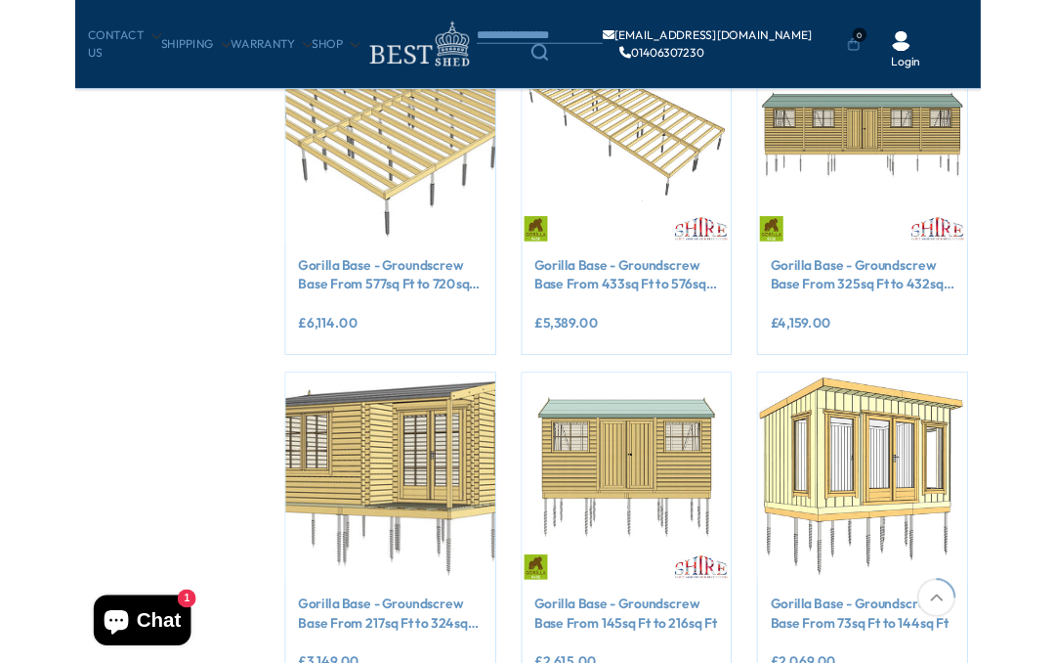
scroll to position [468, 0]
